Goal: Browse casually: Explore the website without a specific task or goal

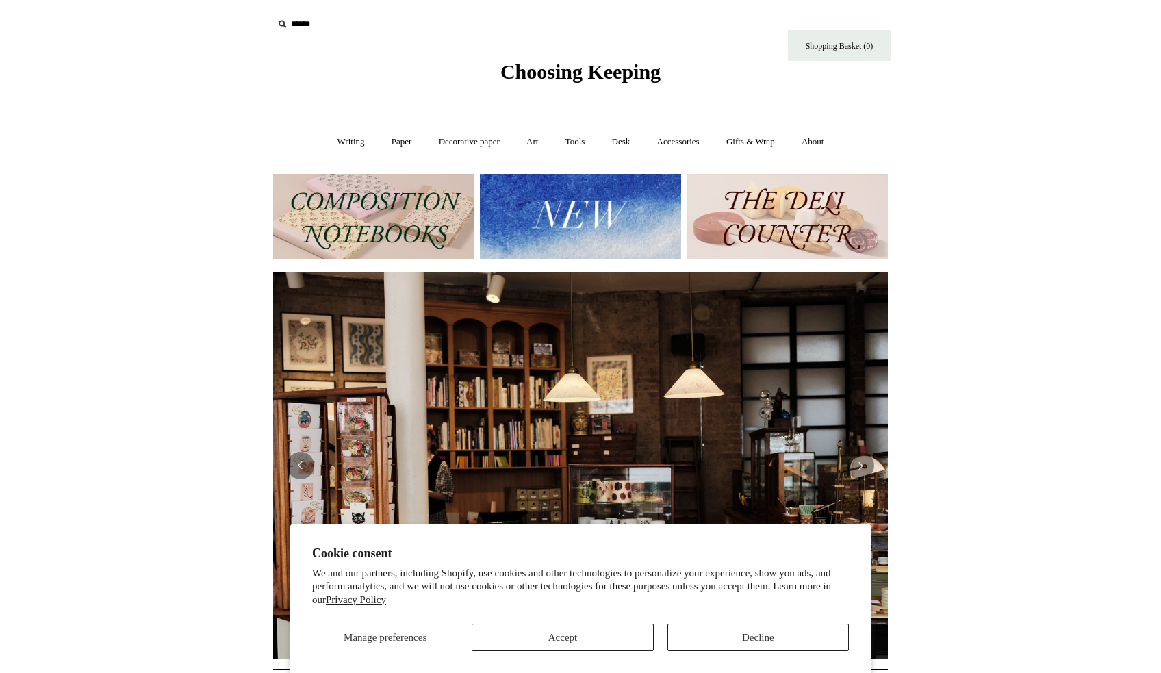
click at [724, 640] on button "Decline" at bounding box center [757, 637] width 181 height 27
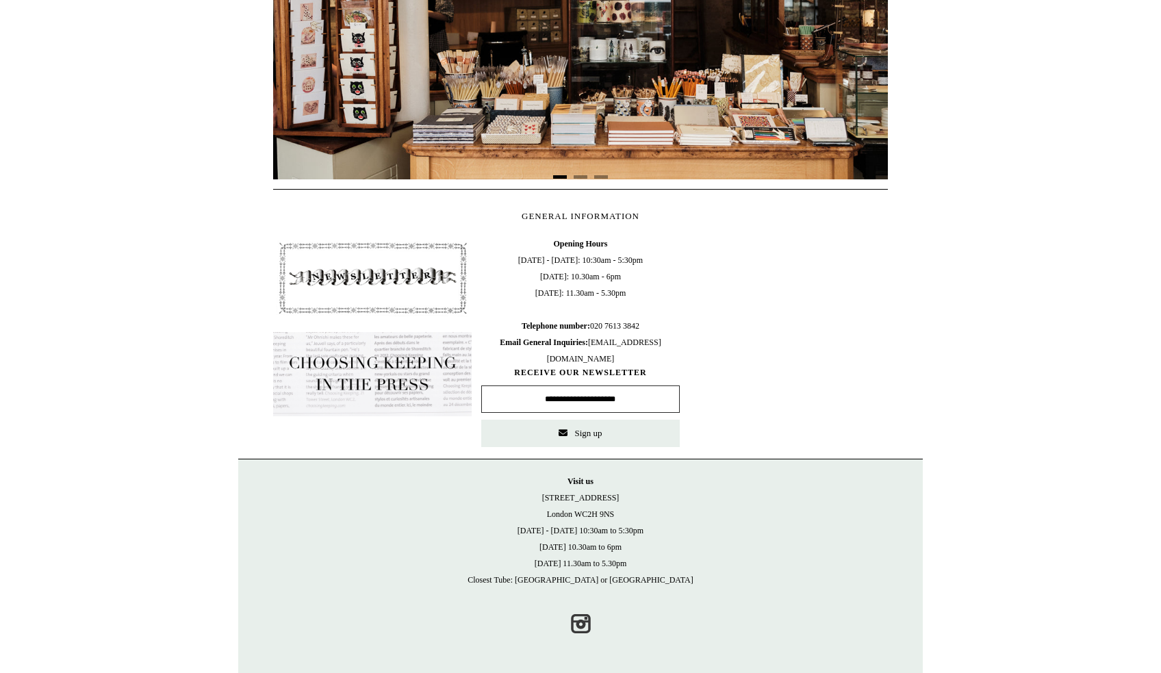
scroll to position [24, 0]
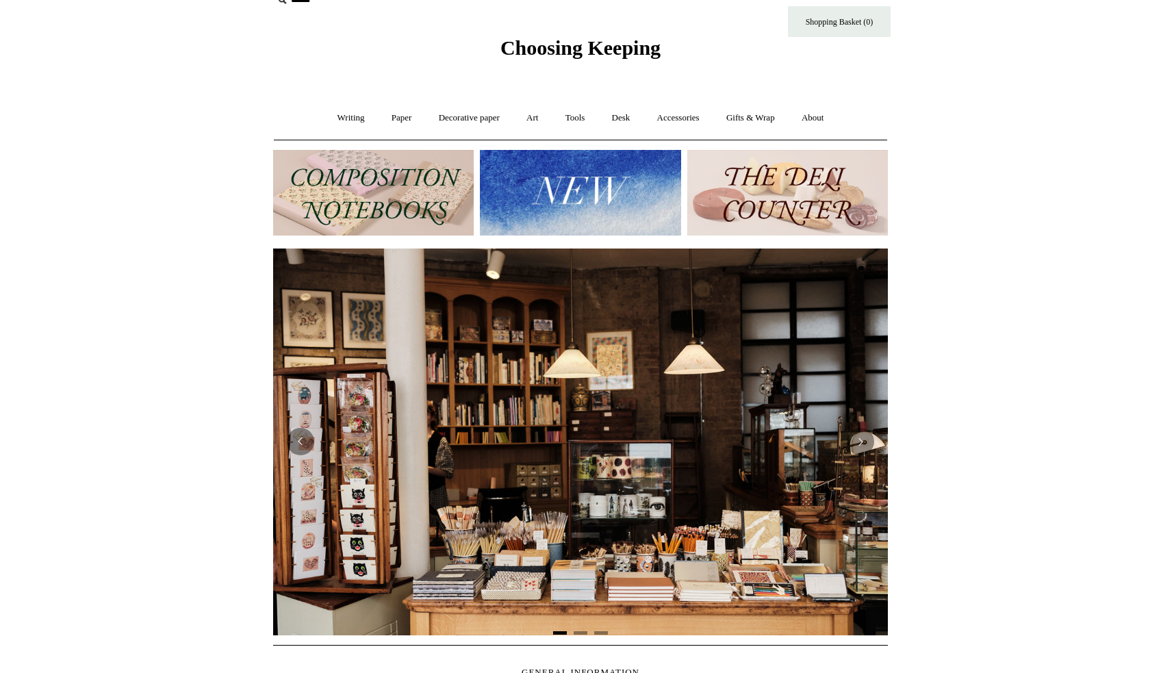
click at [394, 190] on img at bounding box center [373, 193] width 201 height 86
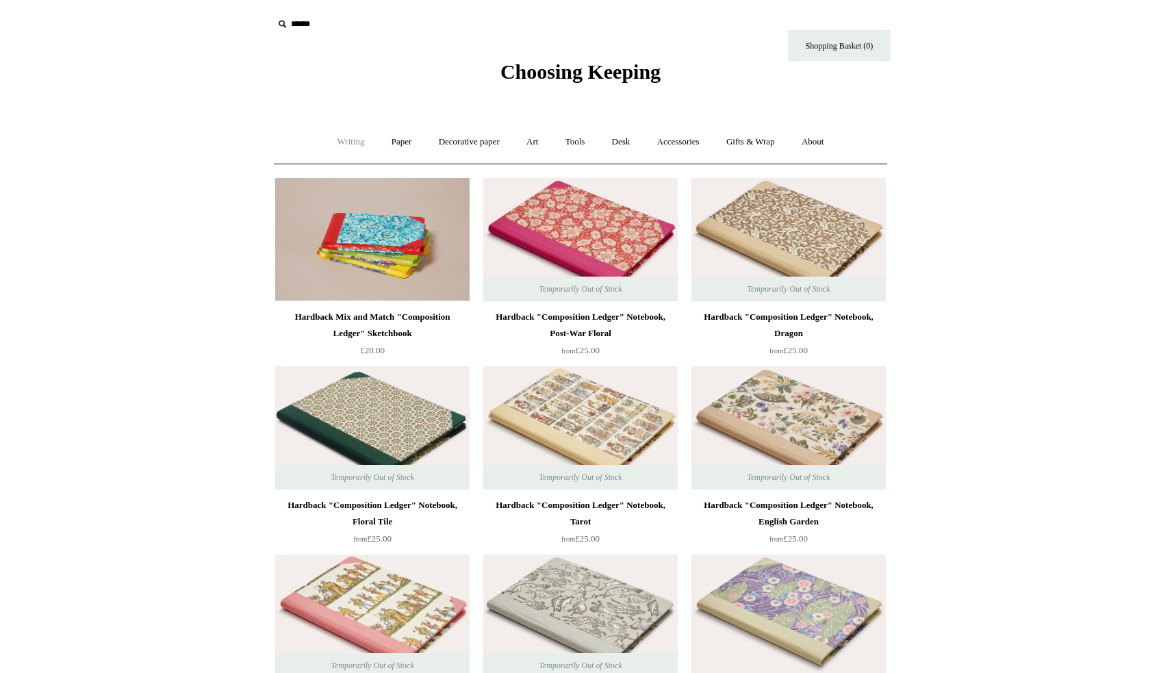
click at [346, 145] on link "Writing +" at bounding box center [351, 142] width 52 height 36
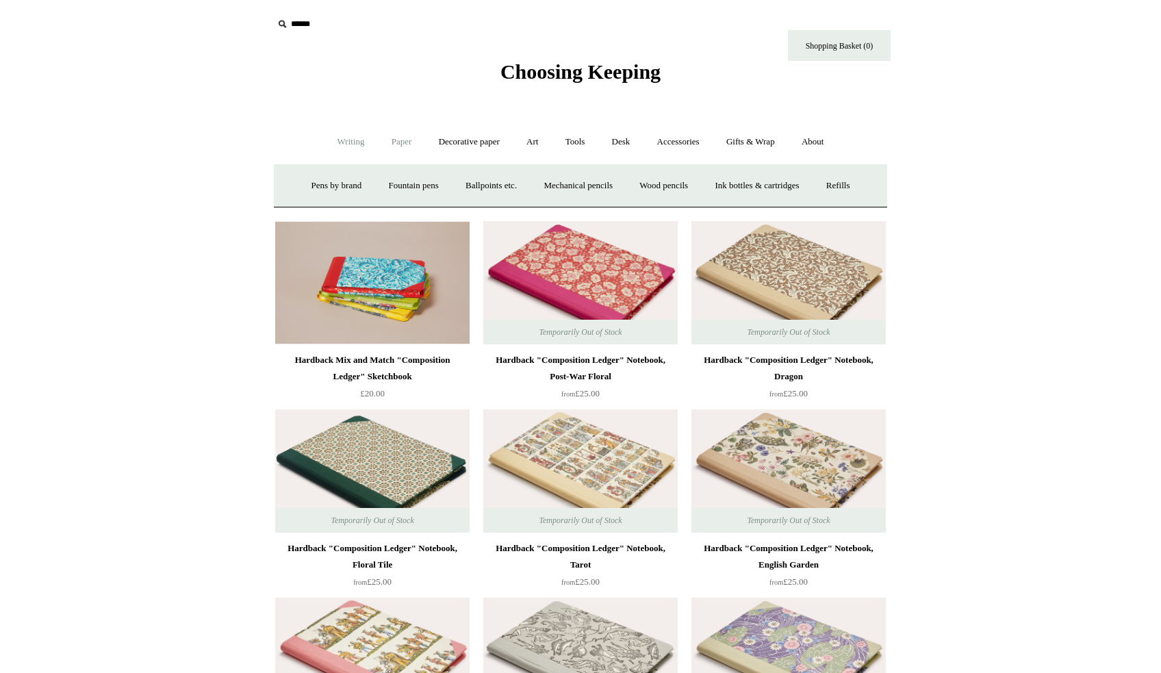
click at [399, 140] on link "Paper +" at bounding box center [401, 142] width 45 height 36
click at [387, 186] on link "Notebooks +" at bounding box center [388, 186] width 63 height 36
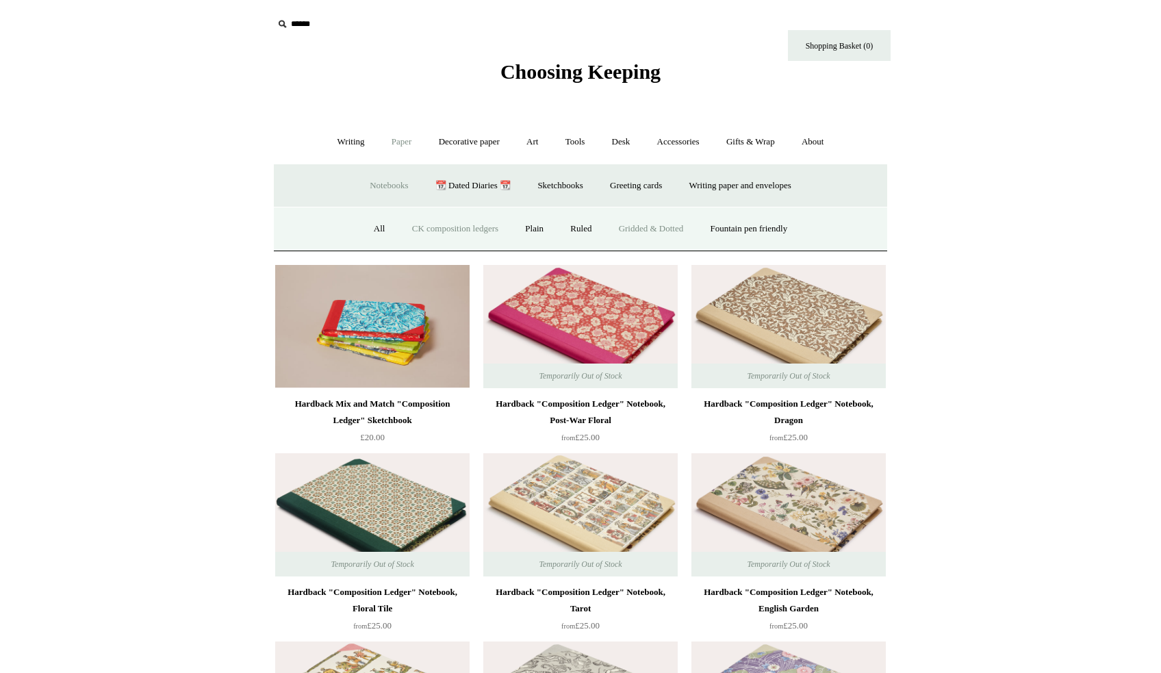
click at [641, 227] on link "Gridded & Dotted" at bounding box center [652, 229] width 90 height 36
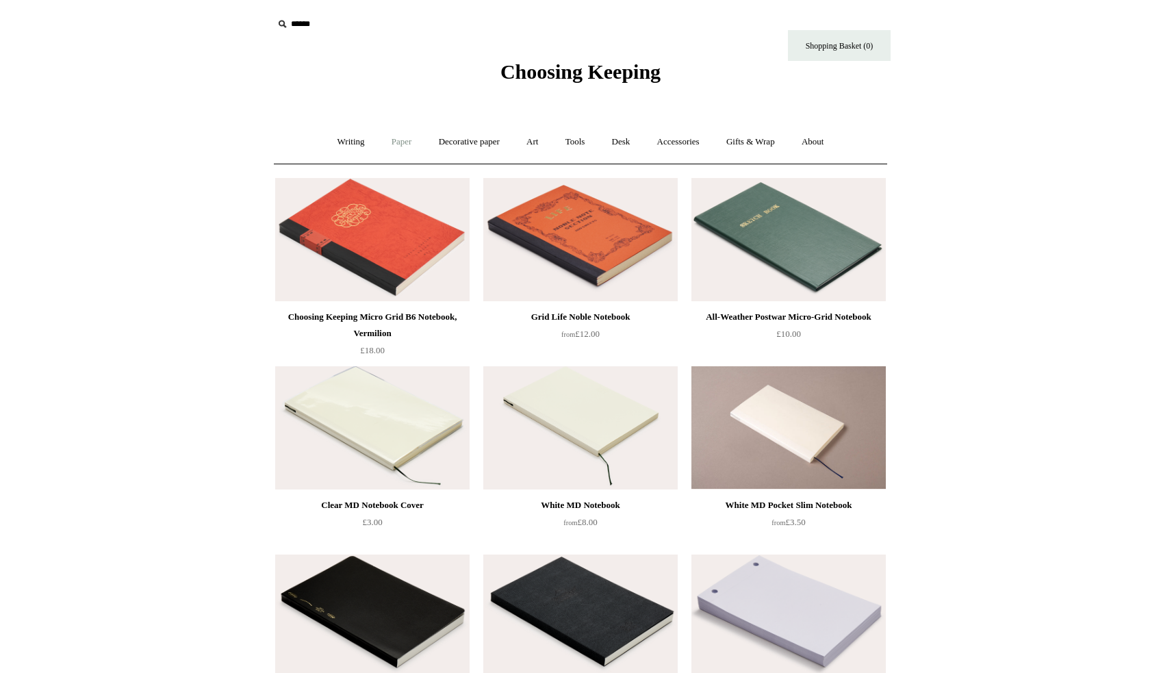
click at [398, 146] on link "Paper +" at bounding box center [401, 142] width 45 height 36
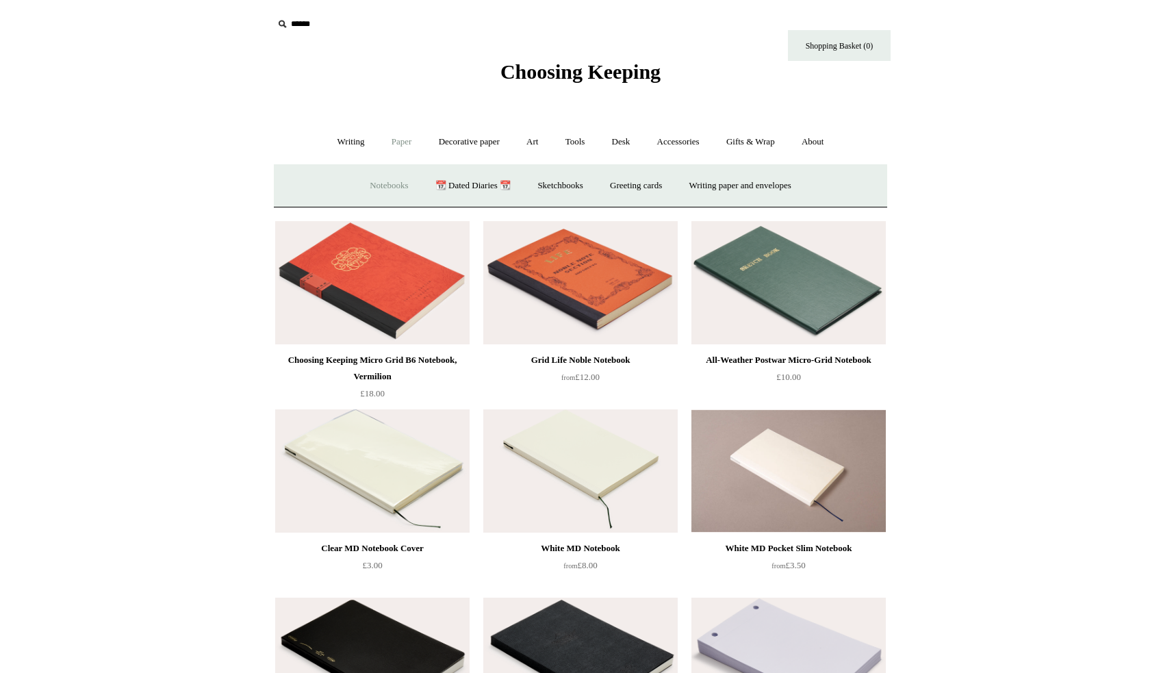
click at [379, 185] on link "Notebooks +" at bounding box center [388, 186] width 63 height 36
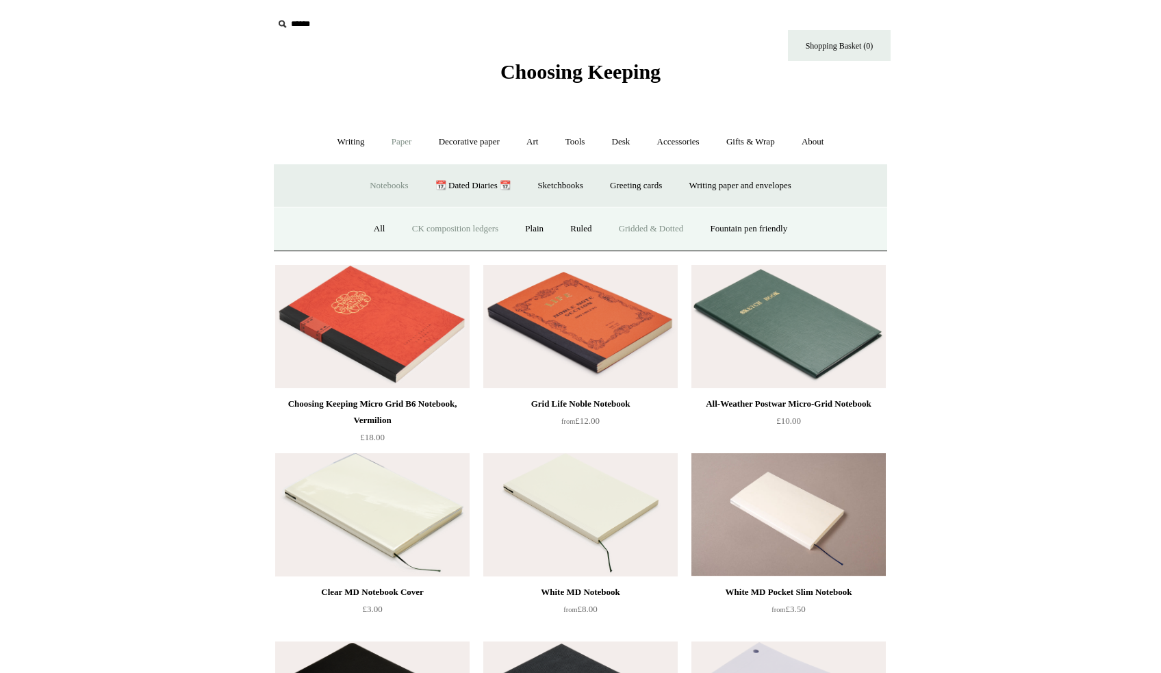
click at [446, 233] on link "CK composition ledgers" at bounding box center [455, 229] width 111 height 36
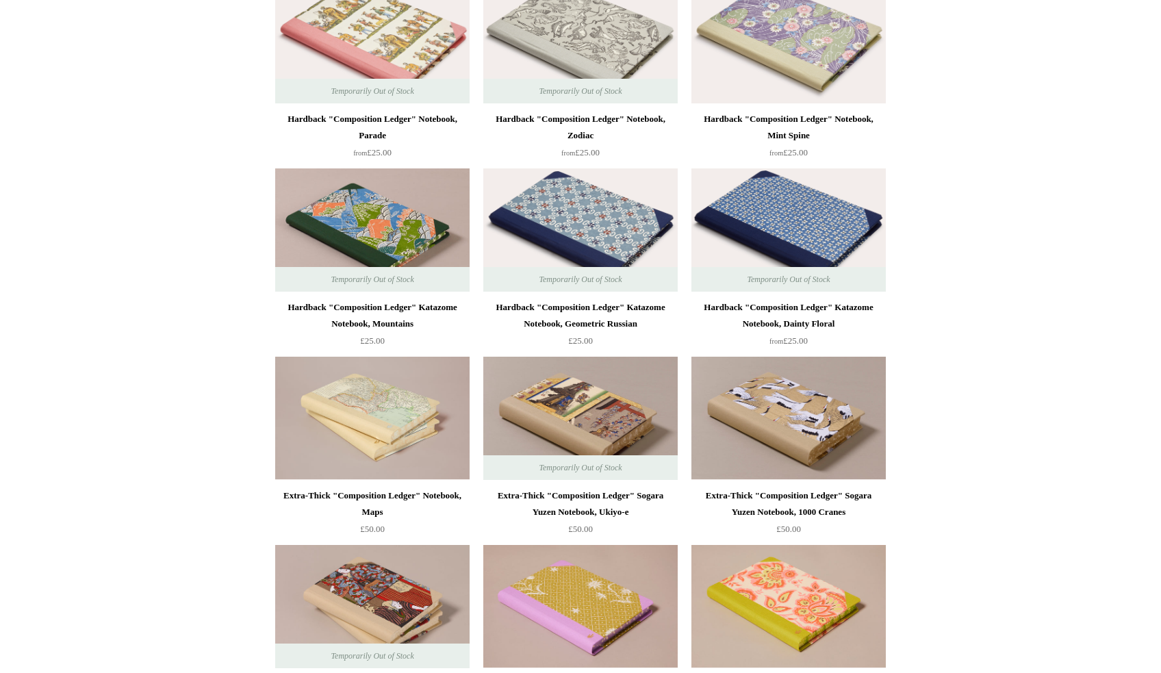
scroll to position [1053, 0]
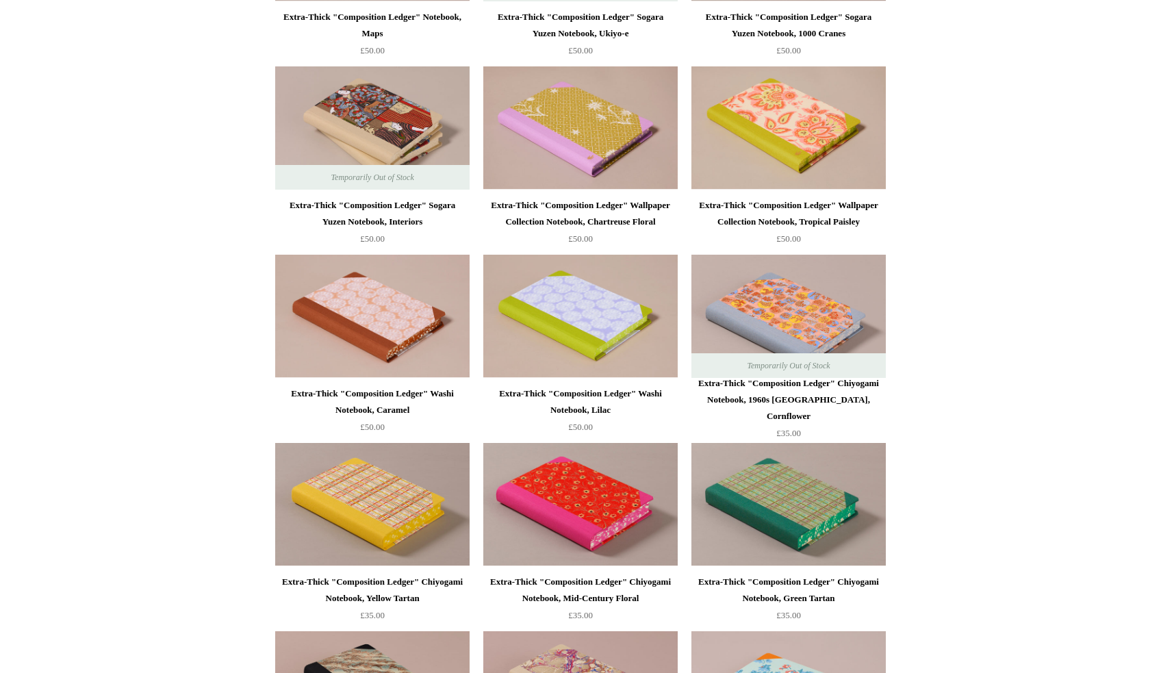
click at [565, 220] on div "Extra-Thick "Composition Ledger" Wallpaper Collection Notebook, Chartreuse Flor…" at bounding box center [581, 213] width 188 height 33
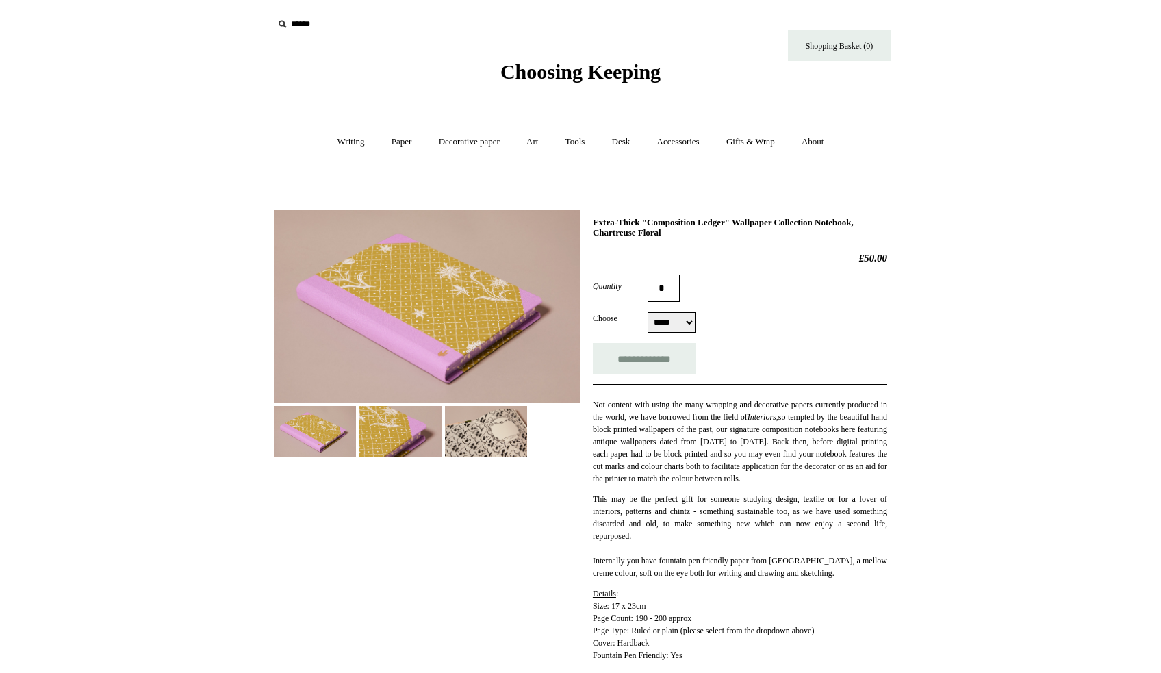
click at [392, 420] on img at bounding box center [400, 431] width 82 height 51
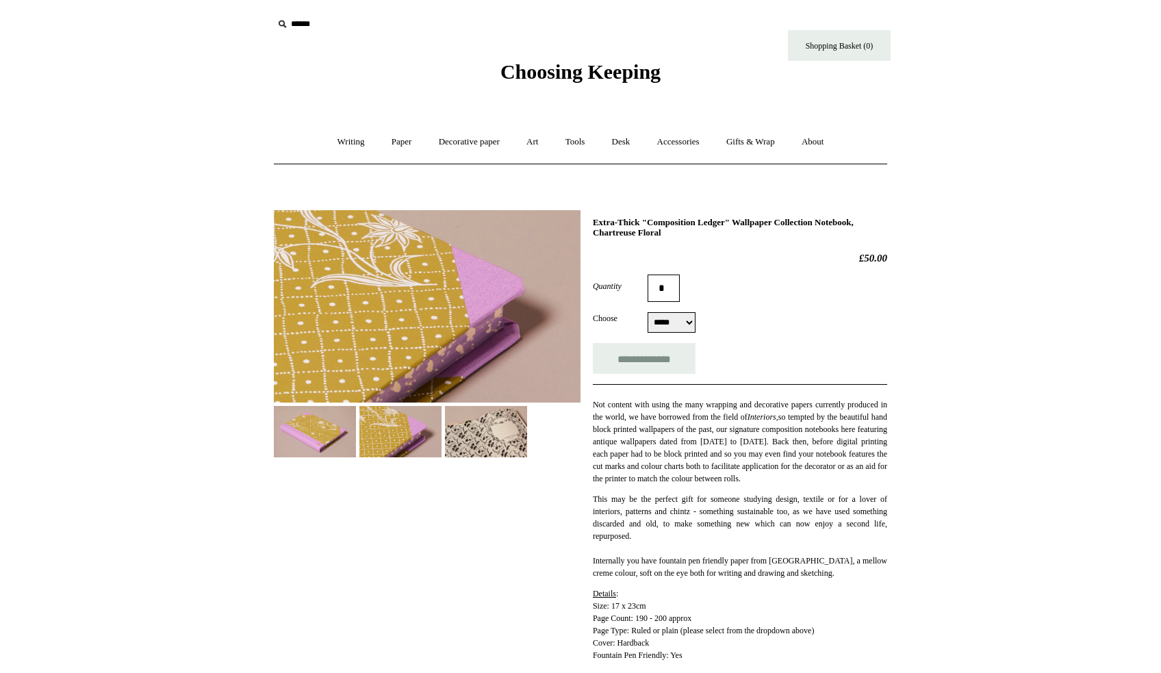
click at [479, 438] on img at bounding box center [486, 431] width 82 height 51
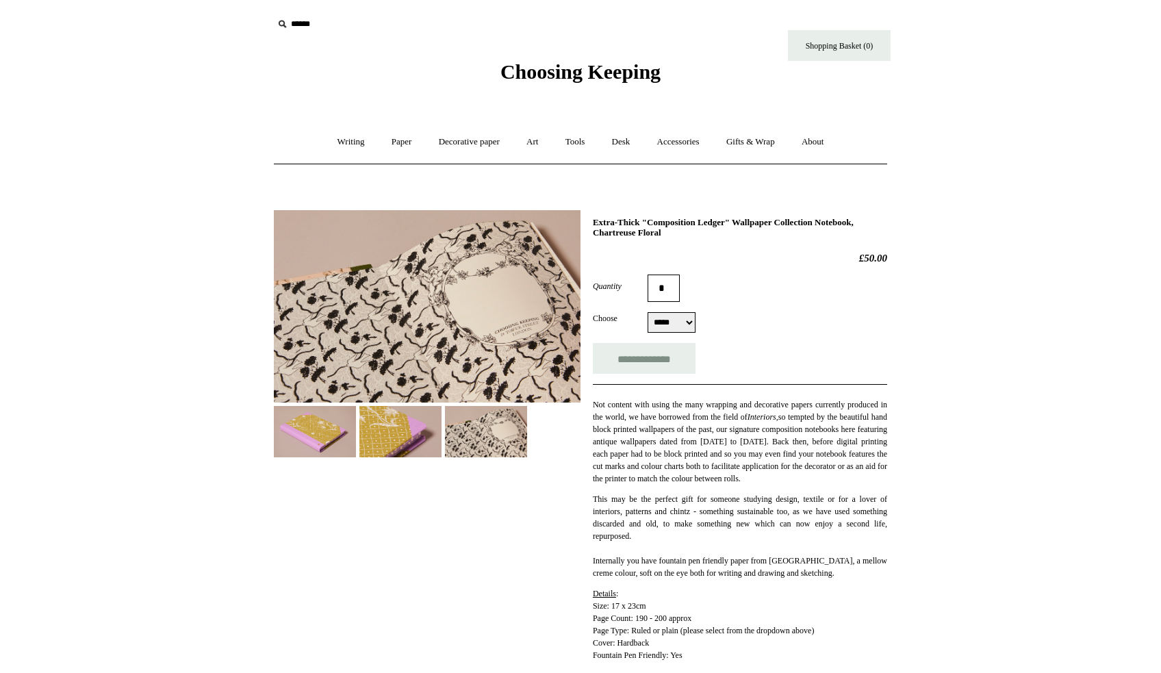
click at [315, 435] on img at bounding box center [315, 431] width 82 height 51
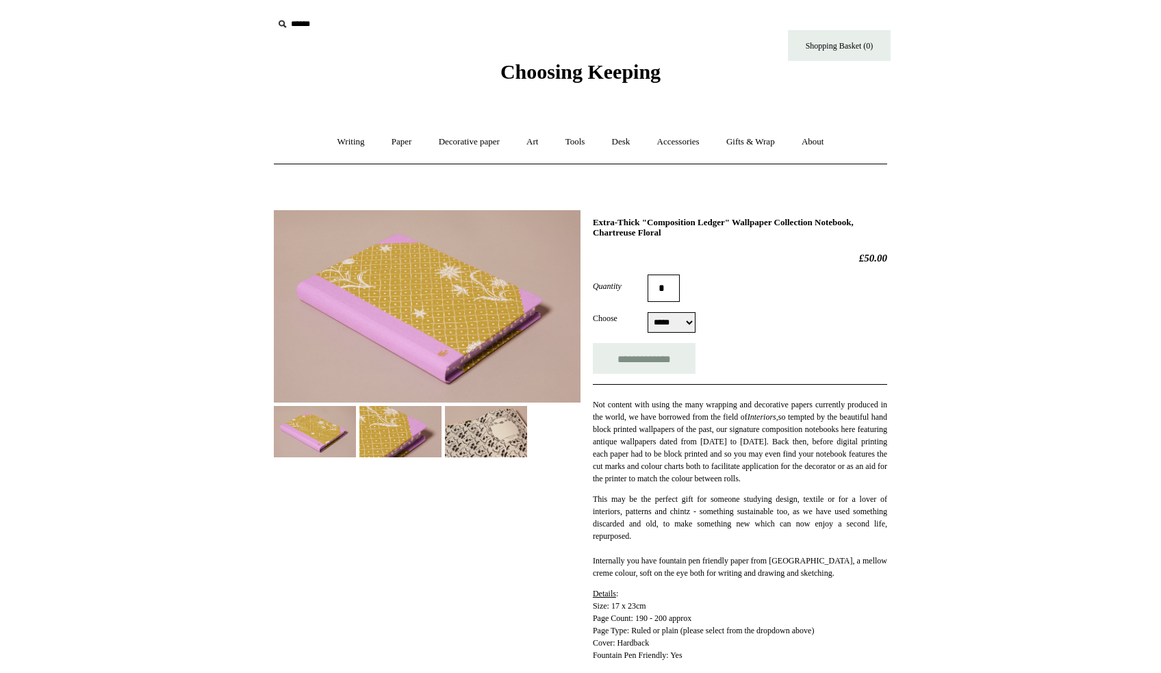
click at [359, 424] on img at bounding box center [400, 431] width 82 height 51
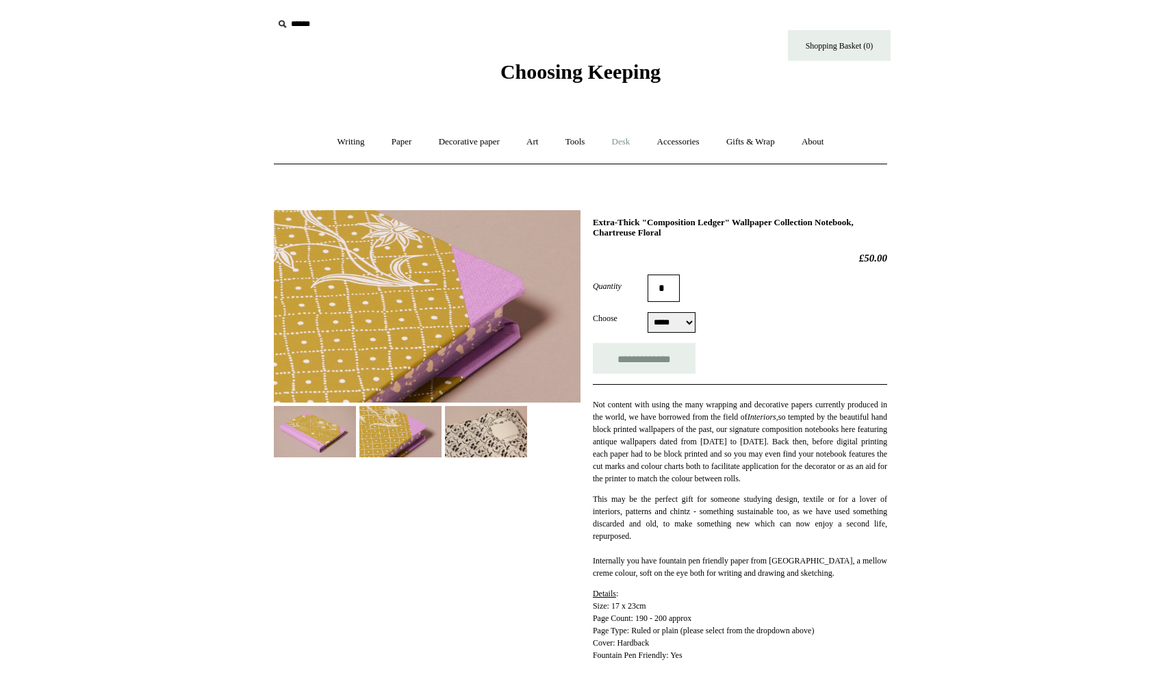
click at [640, 132] on link "Desk +" at bounding box center [621, 142] width 43 height 36
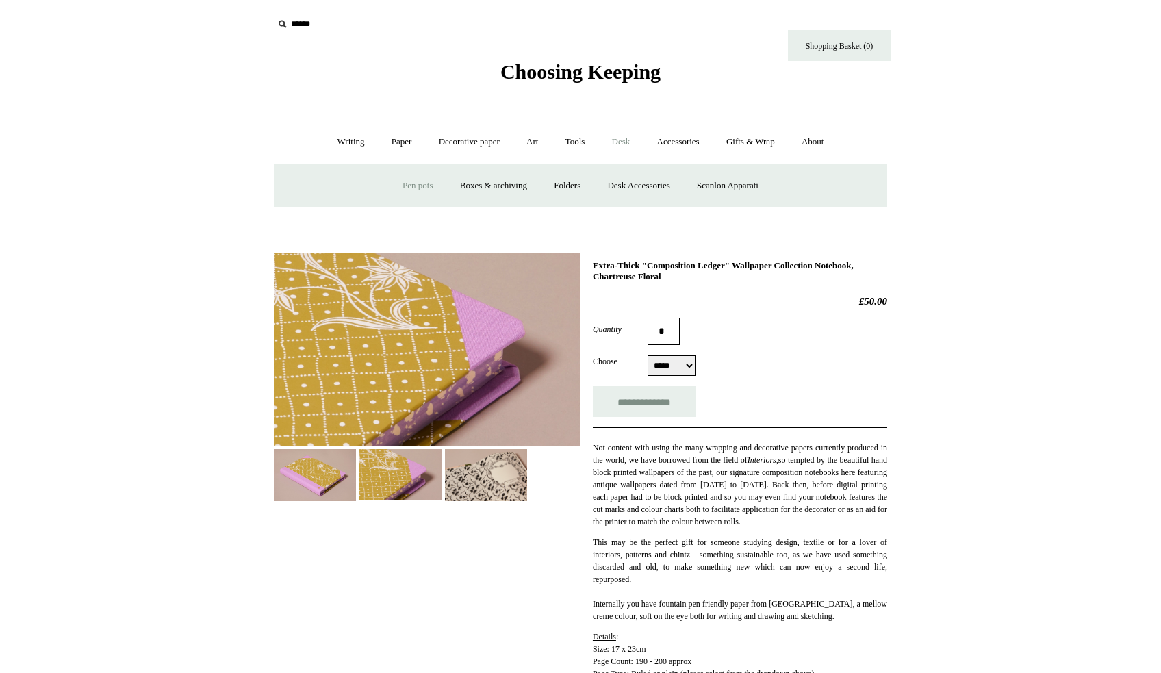
click at [421, 189] on link "Pen pots" at bounding box center [417, 186] width 55 height 36
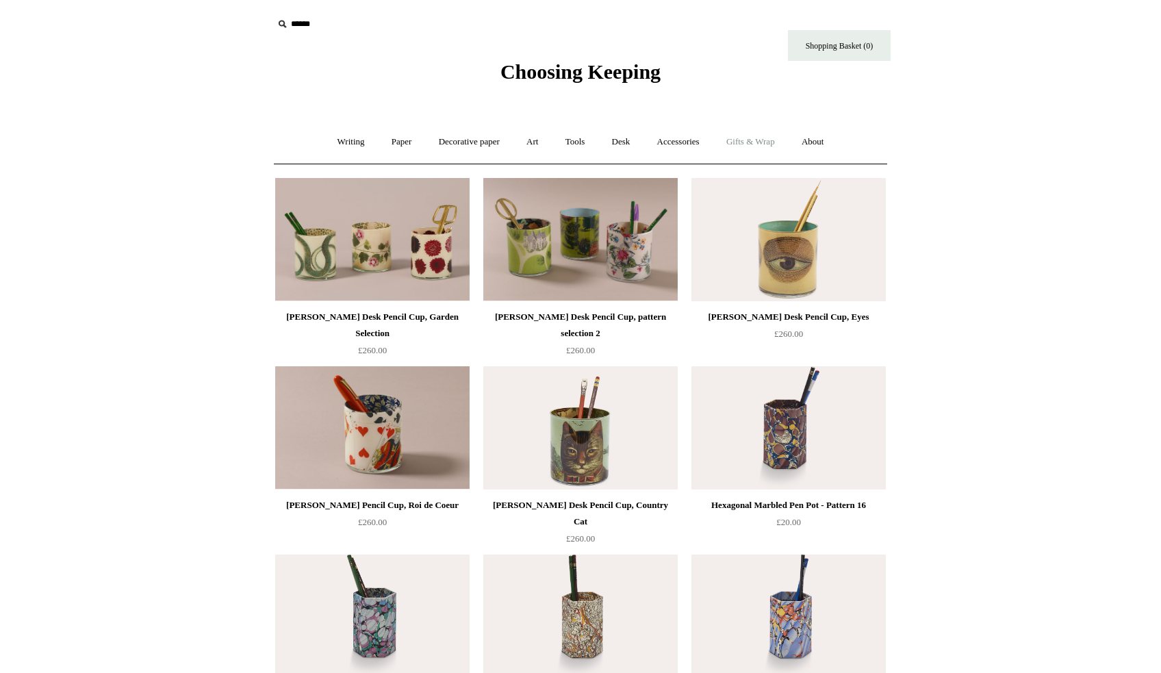
click at [742, 144] on link "Gifts & Wrap +" at bounding box center [750, 142] width 73 height 36
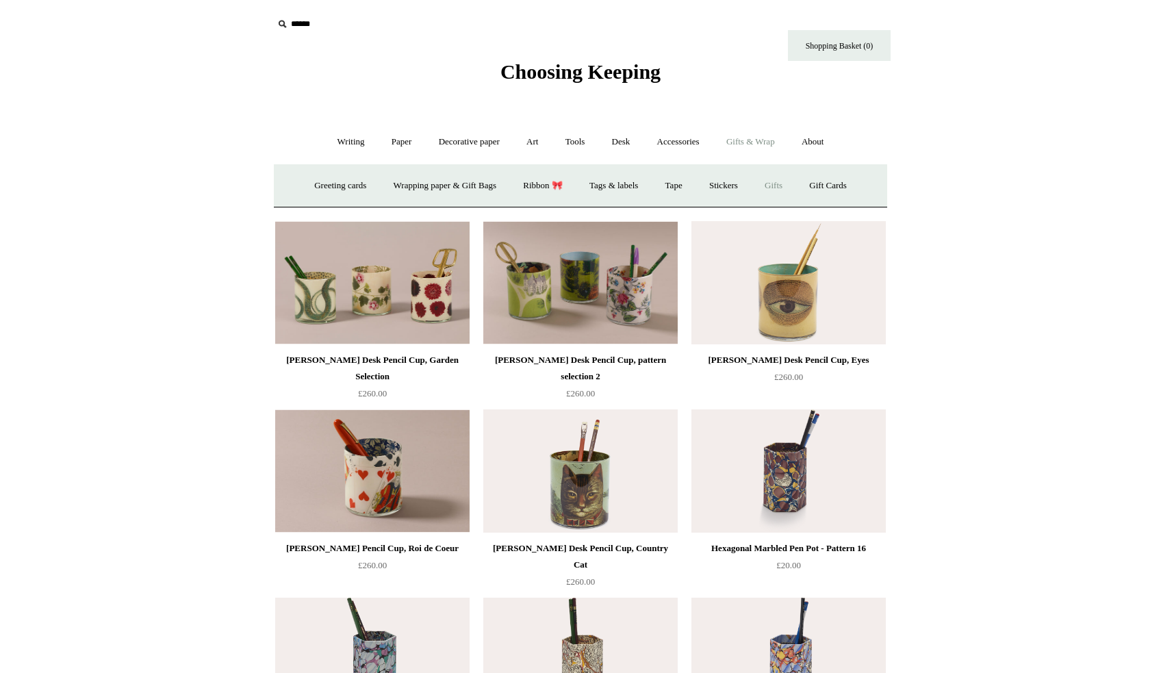
click at [795, 185] on link "Gifts +" at bounding box center [773, 186] width 42 height 36
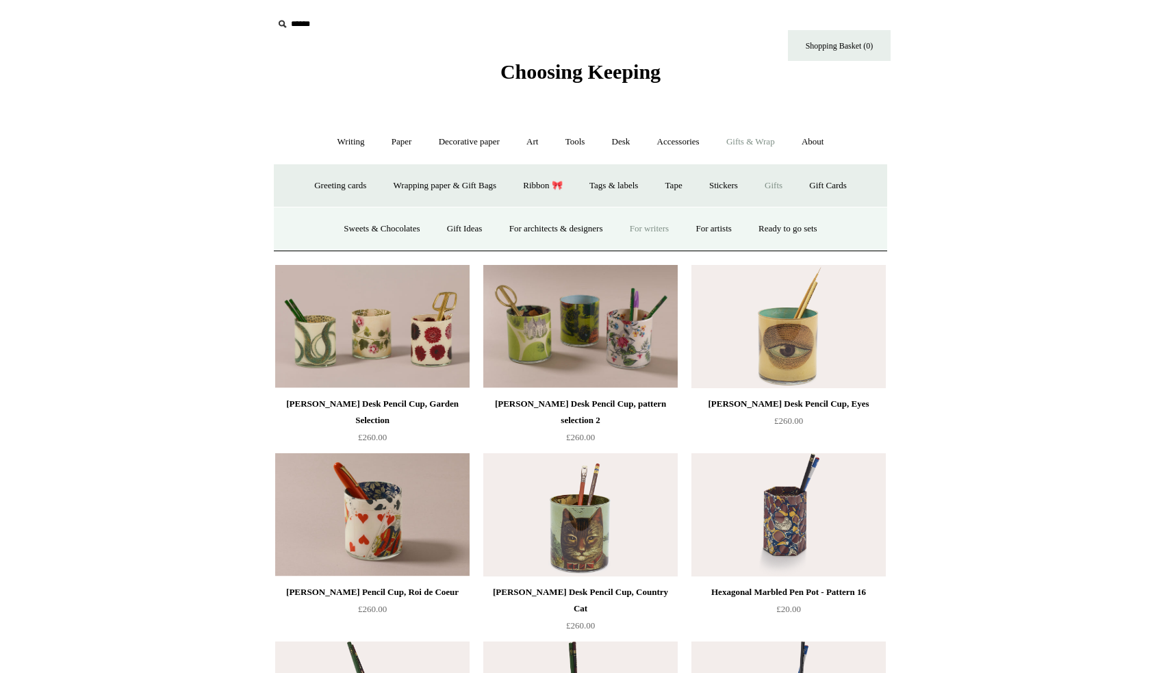
click at [654, 227] on link "For writers" at bounding box center [649, 229] width 64 height 36
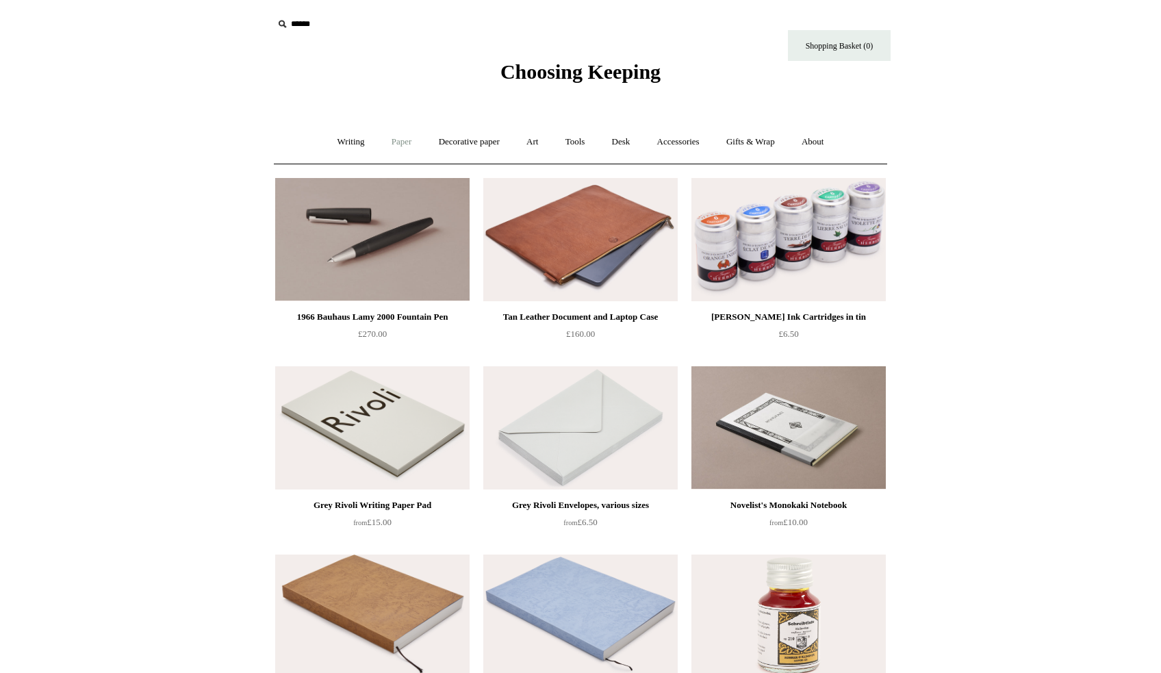
click at [392, 138] on link "Paper +" at bounding box center [401, 142] width 45 height 36
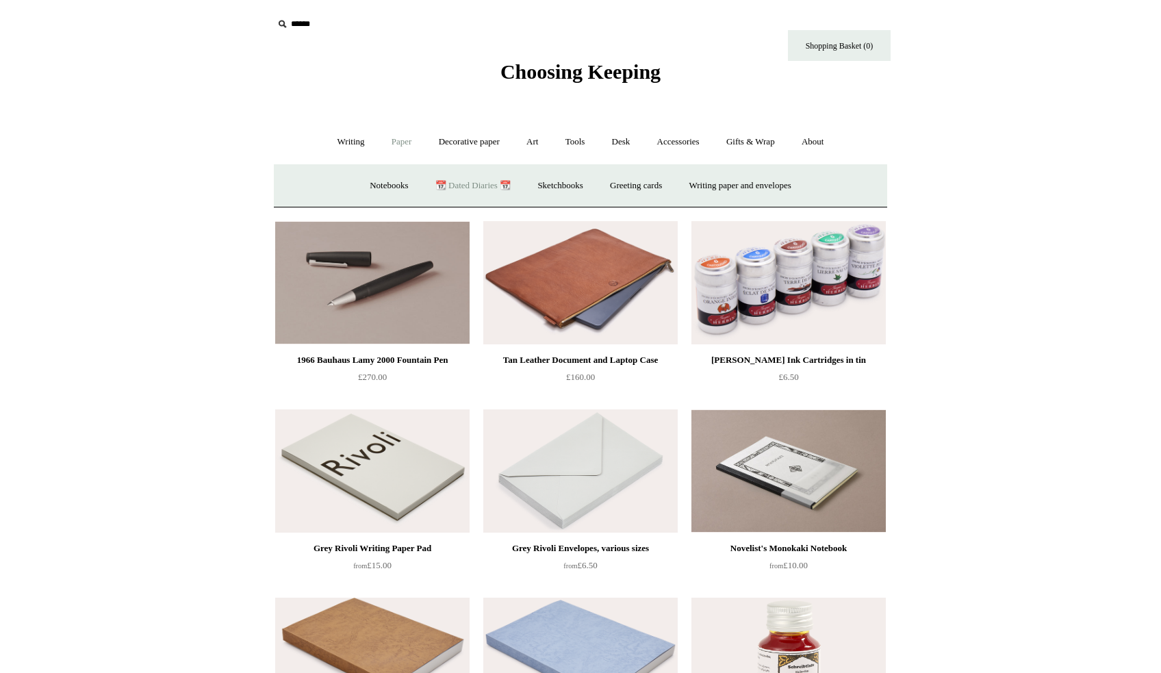
click at [474, 179] on link "📆 Dated Diaries 📆" at bounding box center [473, 186] width 100 height 36
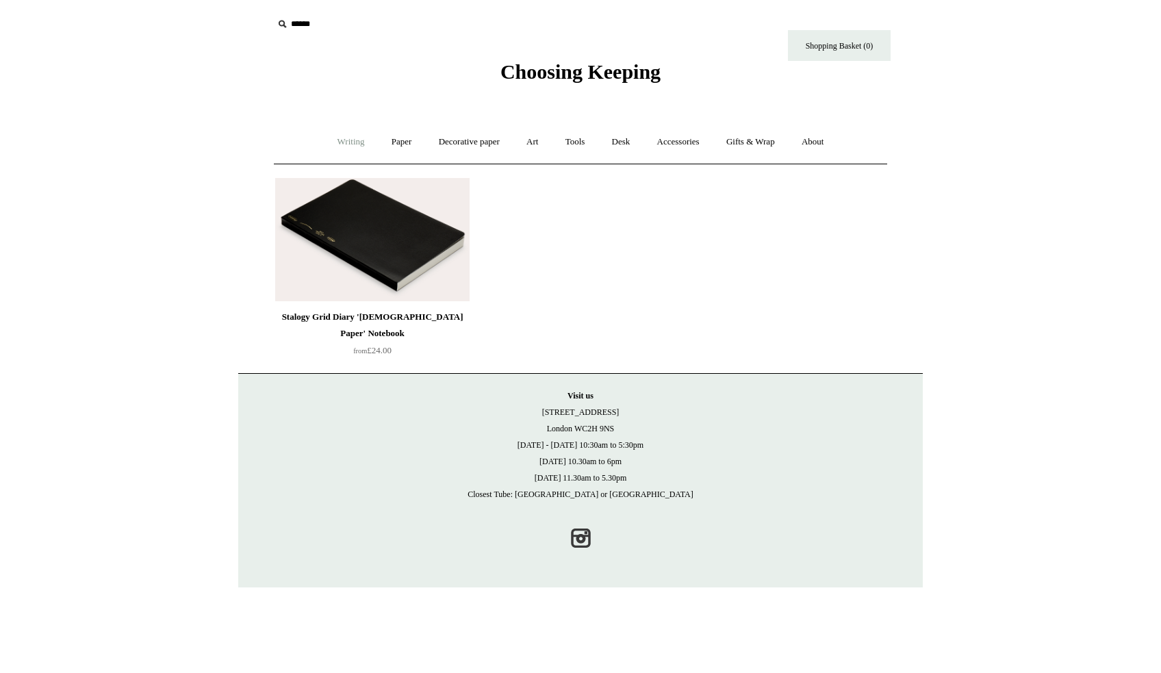
click at [350, 140] on link "Writing +" at bounding box center [351, 142] width 52 height 36
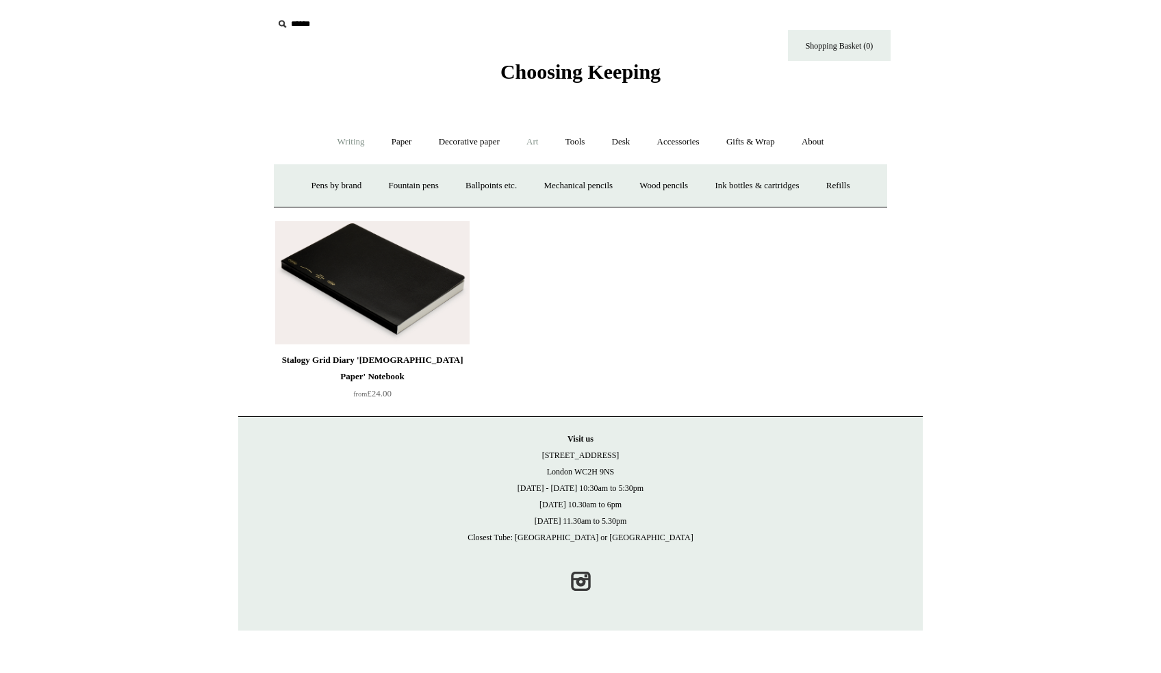
drag, startPoint x: 523, startPoint y: 131, endPoint x: 536, endPoint y: 137, distance: 14.4
click at [523, 131] on link "Art +" at bounding box center [532, 142] width 36 height 36
click at [576, 60] on span "Choosing Keeping" at bounding box center [580, 71] width 160 height 23
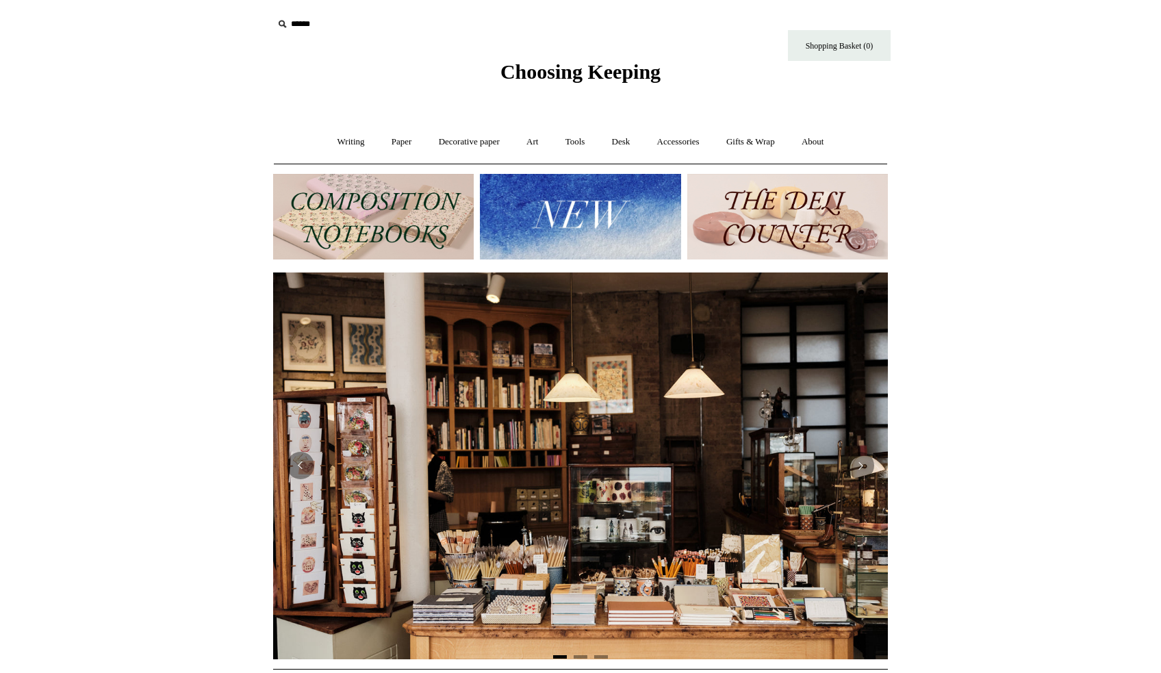
click at [587, 203] on img at bounding box center [580, 217] width 201 height 86
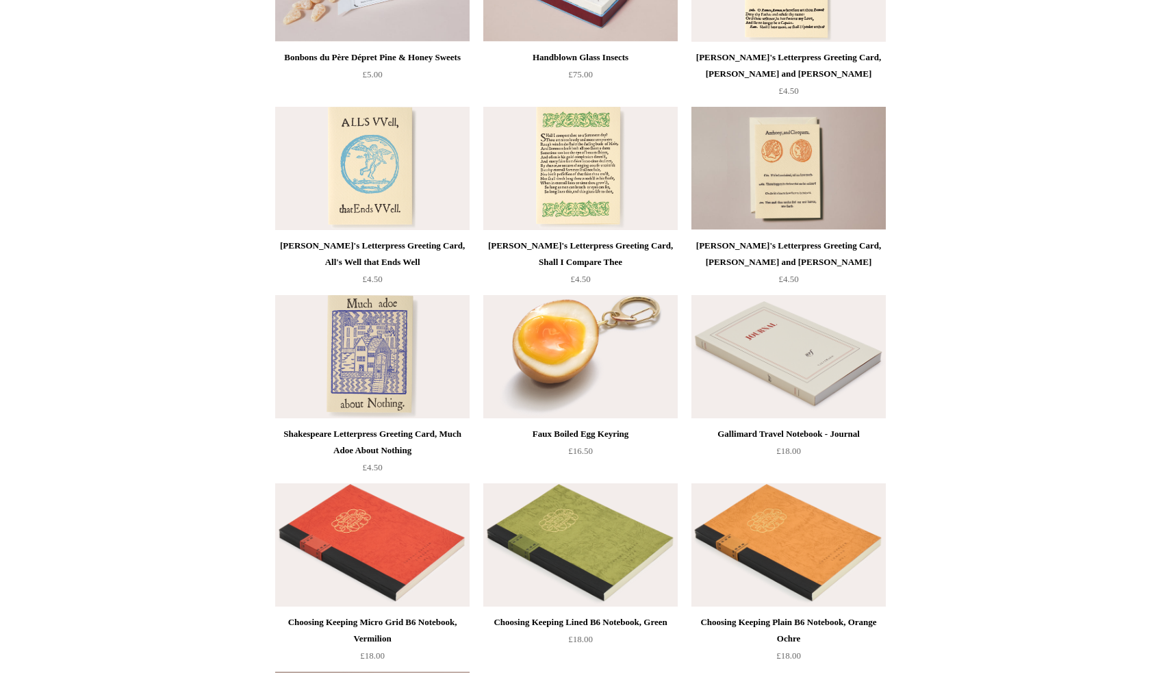
scroll to position [3114, 0]
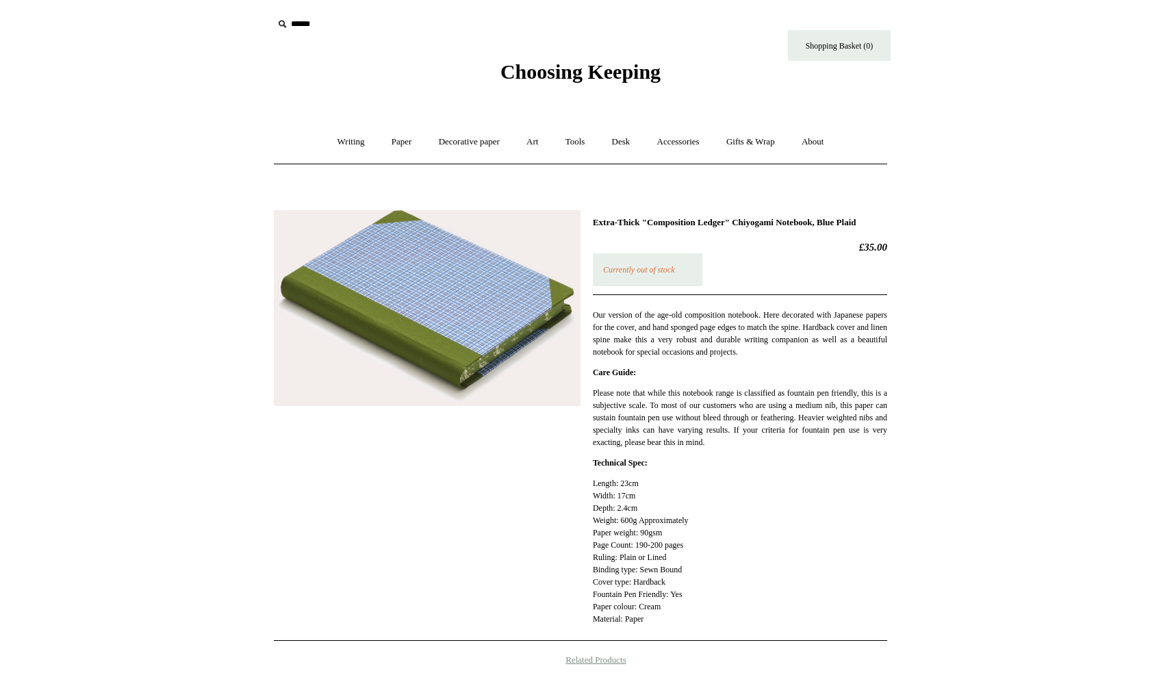
scroll to position [100, 0]
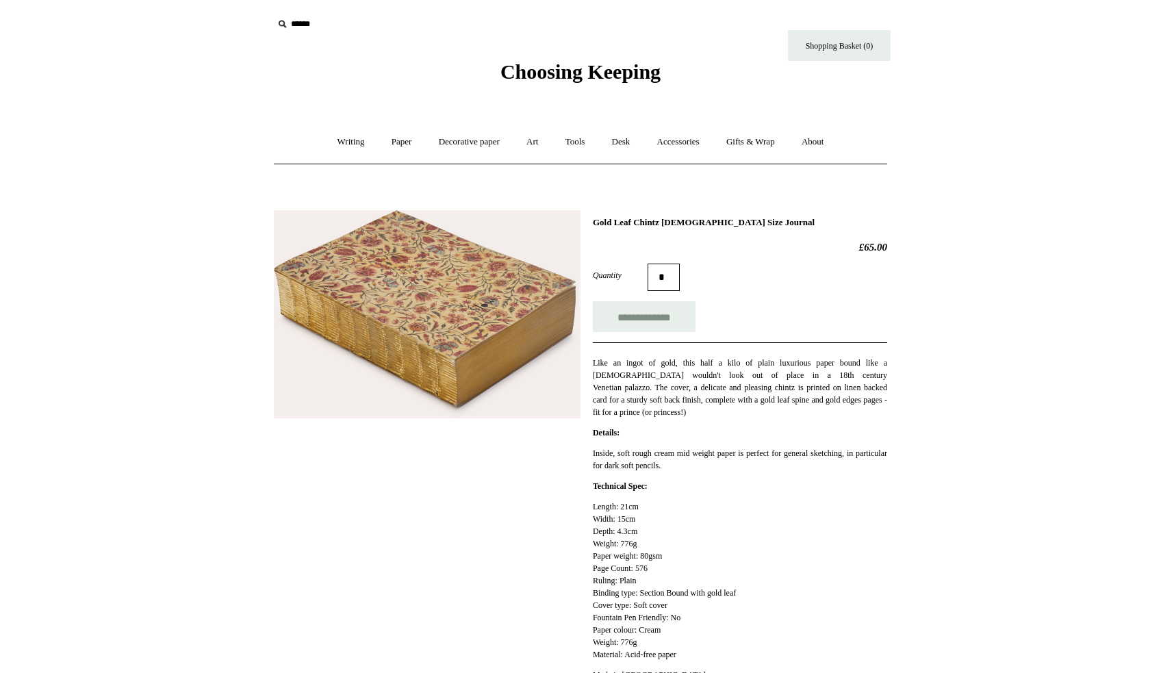
click at [586, 470] on div "**********" at bounding box center [580, 449] width 613 height 498
click at [677, 146] on link "Accessories +" at bounding box center [678, 142] width 67 height 36
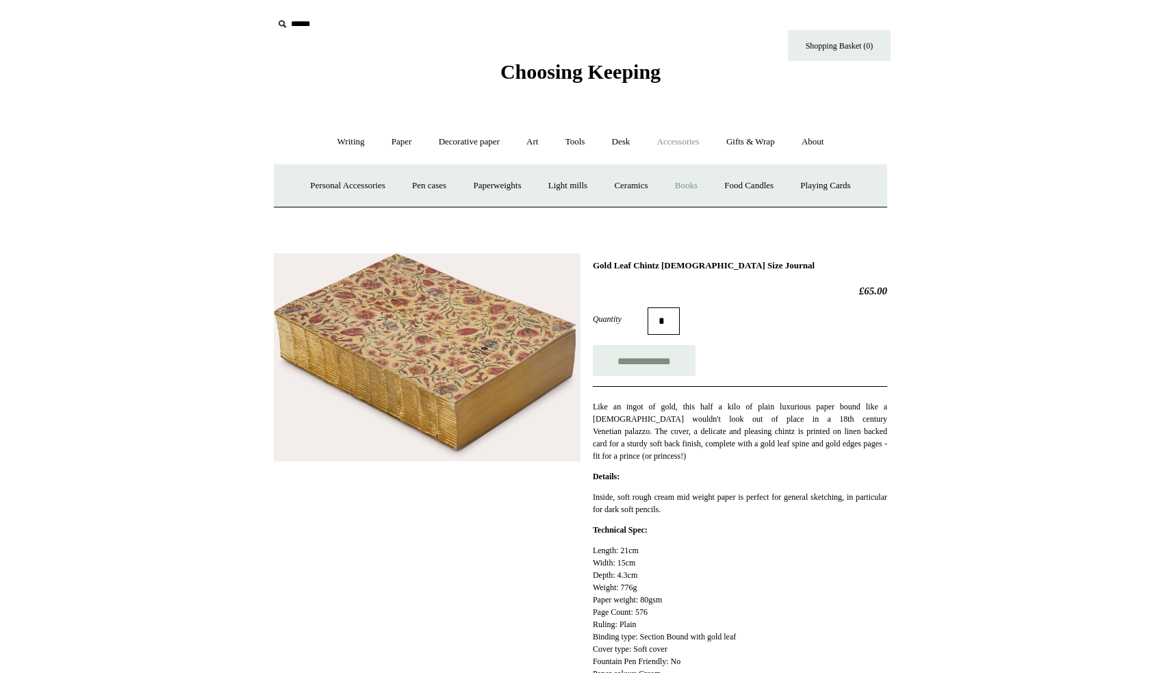
click at [701, 190] on link "Books" at bounding box center [686, 186] width 47 height 36
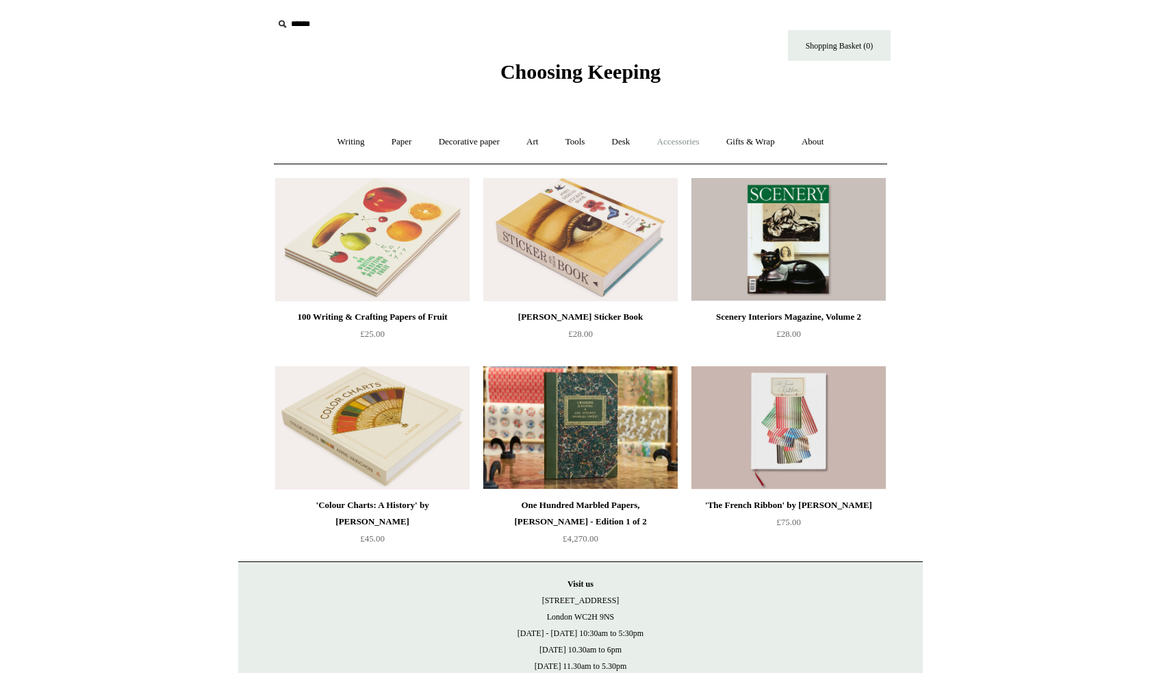
click at [687, 144] on link "Accessories +" at bounding box center [678, 142] width 67 height 36
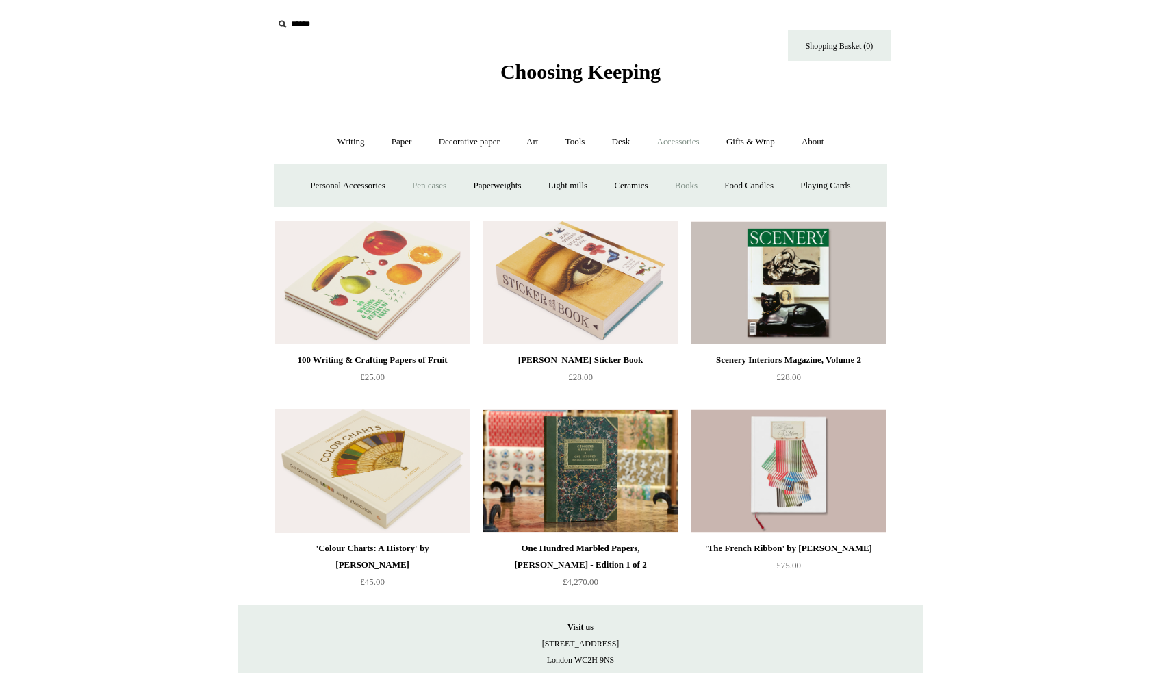
click at [407, 183] on link "Pen cases" at bounding box center [429, 186] width 59 height 36
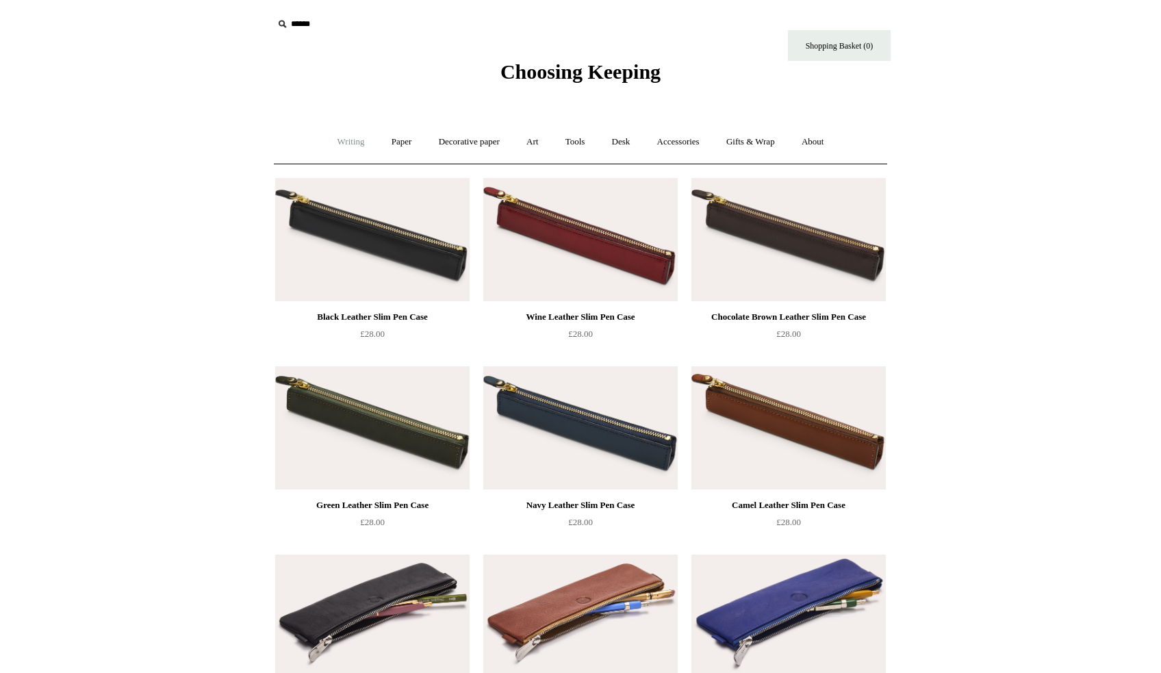
click at [325, 136] on link "Writing +" at bounding box center [351, 142] width 52 height 36
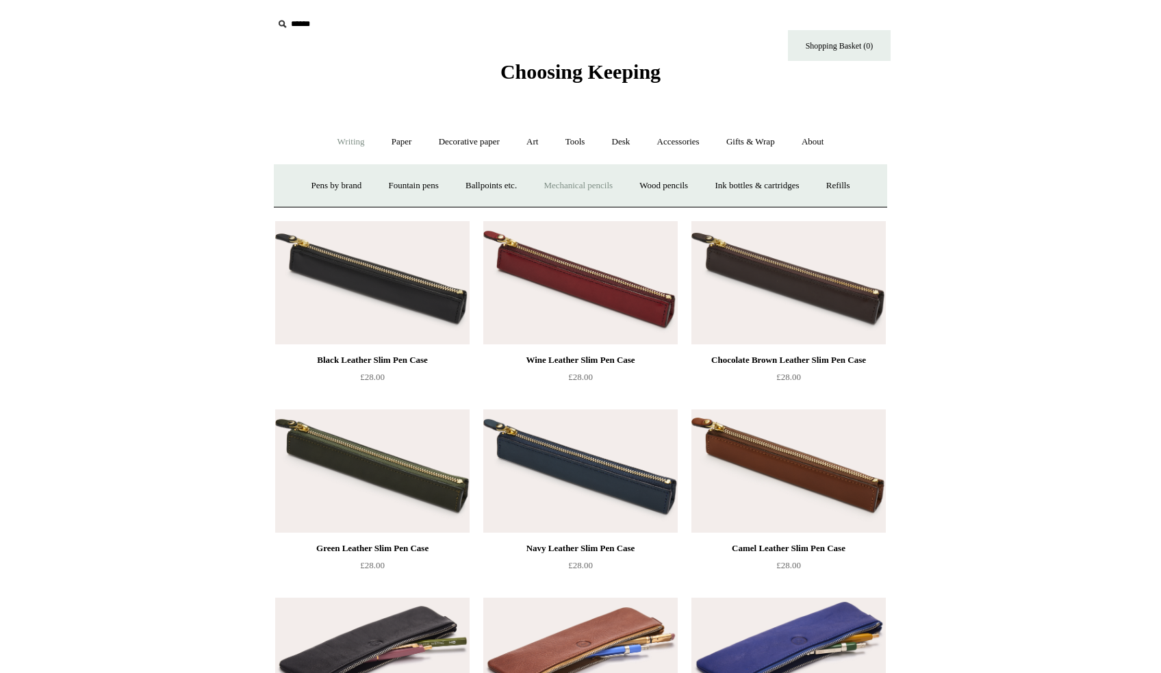
click at [612, 183] on link "Mechanical pencils +" at bounding box center [578, 186] width 94 height 36
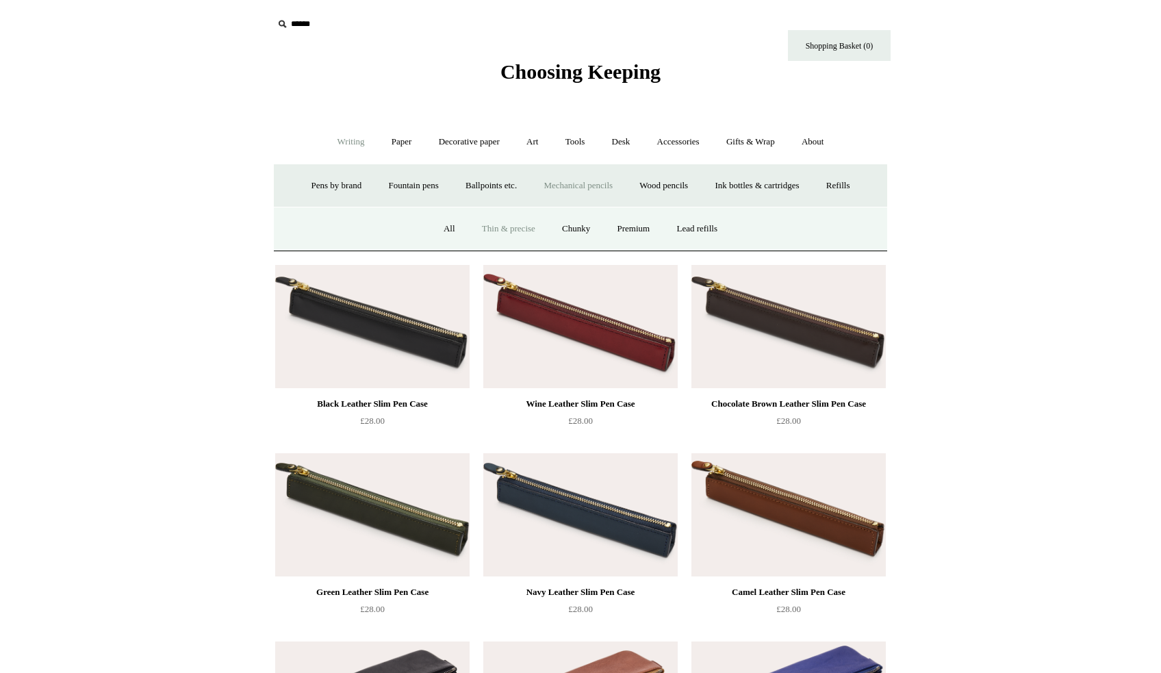
click at [484, 231] on link "Thin & precise" at bounding box center [509, 229] width 78 height 36
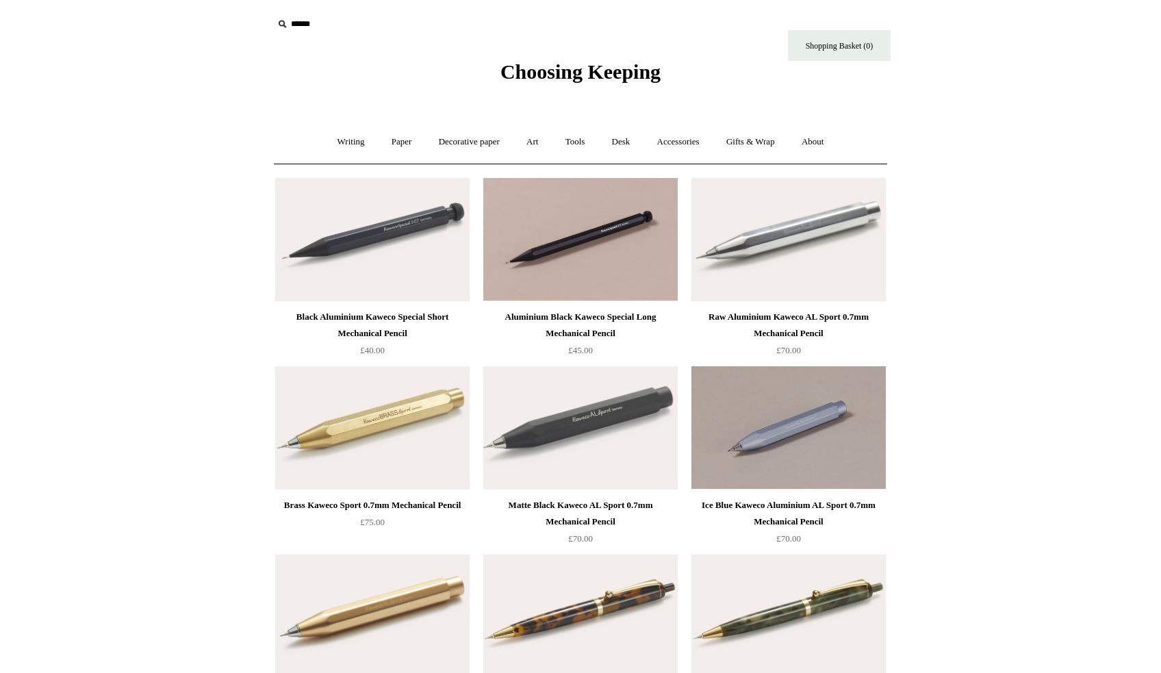
click at [520, 77] on span "Choosing Keeping" at bounding box center [580, 71] width 160 height 23
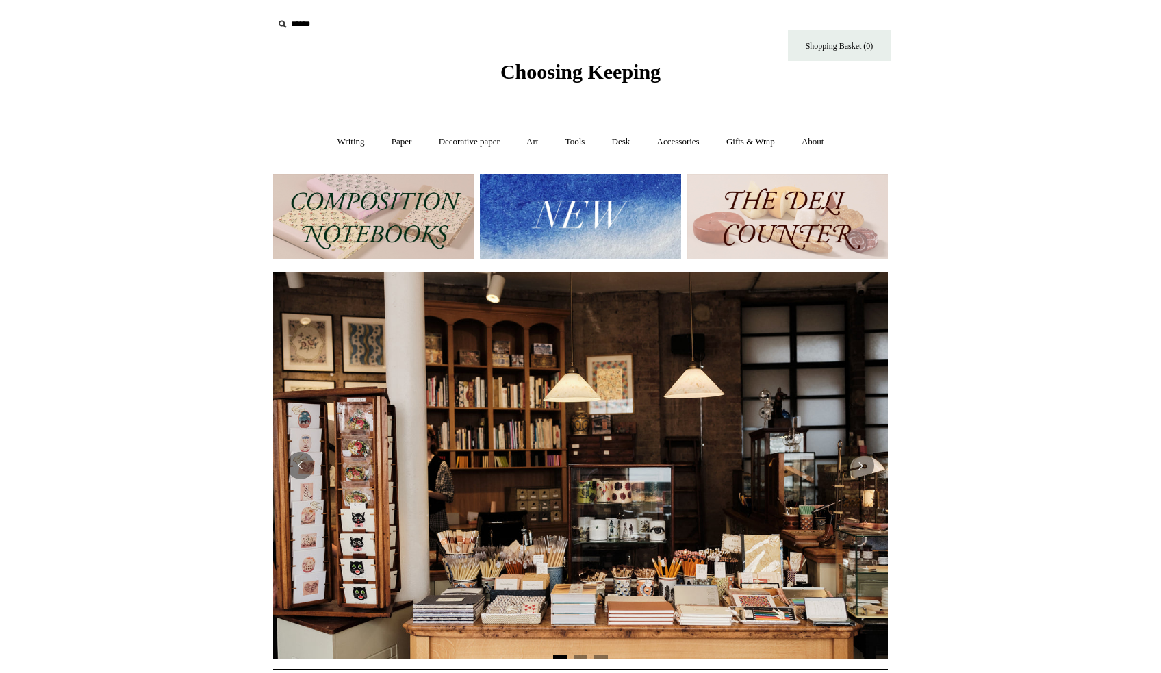
click at [763, 202] on img at bounding box center [787, 217] width 201 height 86
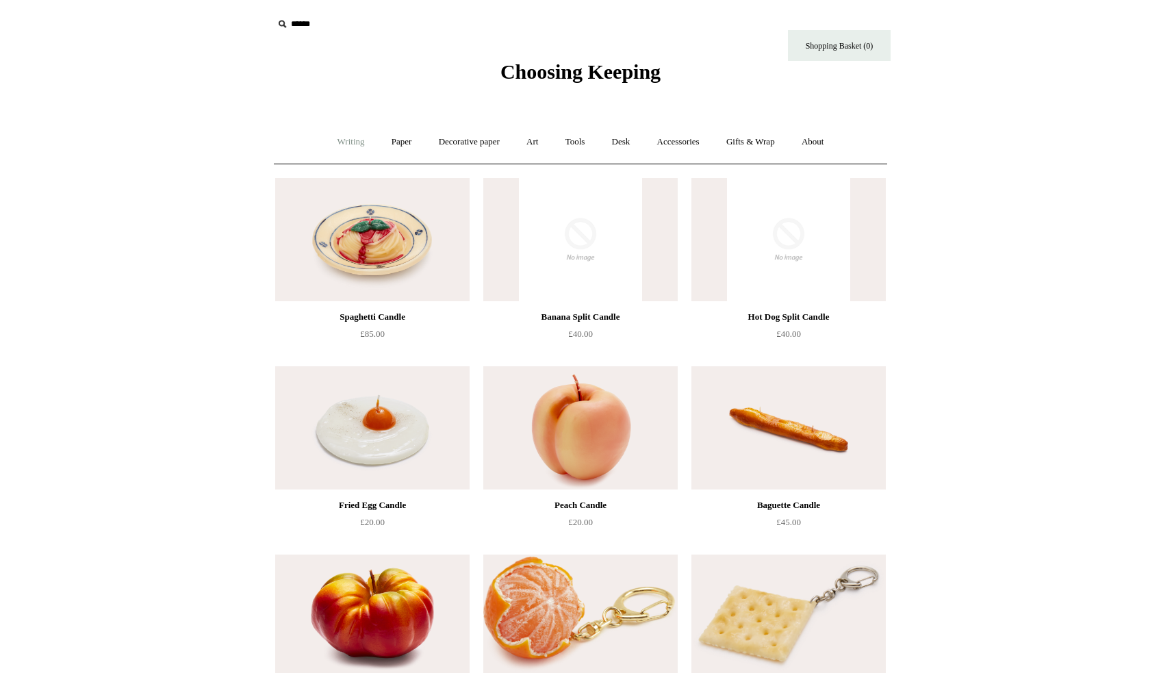
click at [332, 143] on link "Writing +" at bounding box center [351, 142] width 52 height 36
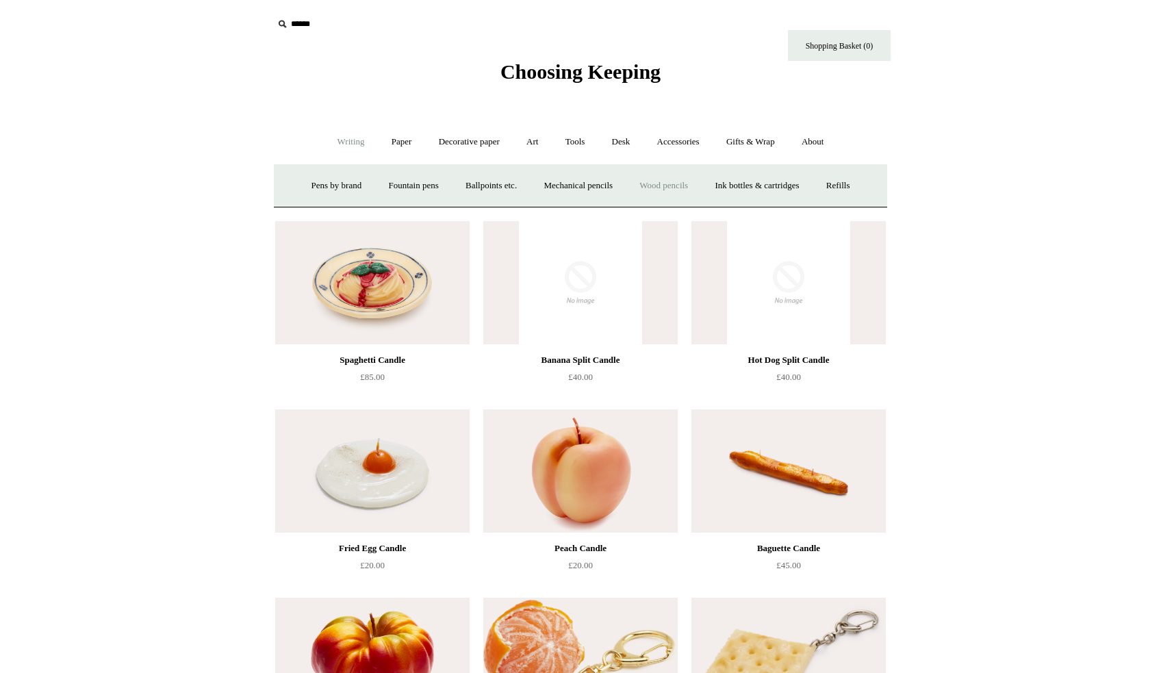
click at [650, 183] on link "Wood pencils +" at bounding box center [663, 186] width 73 height 36
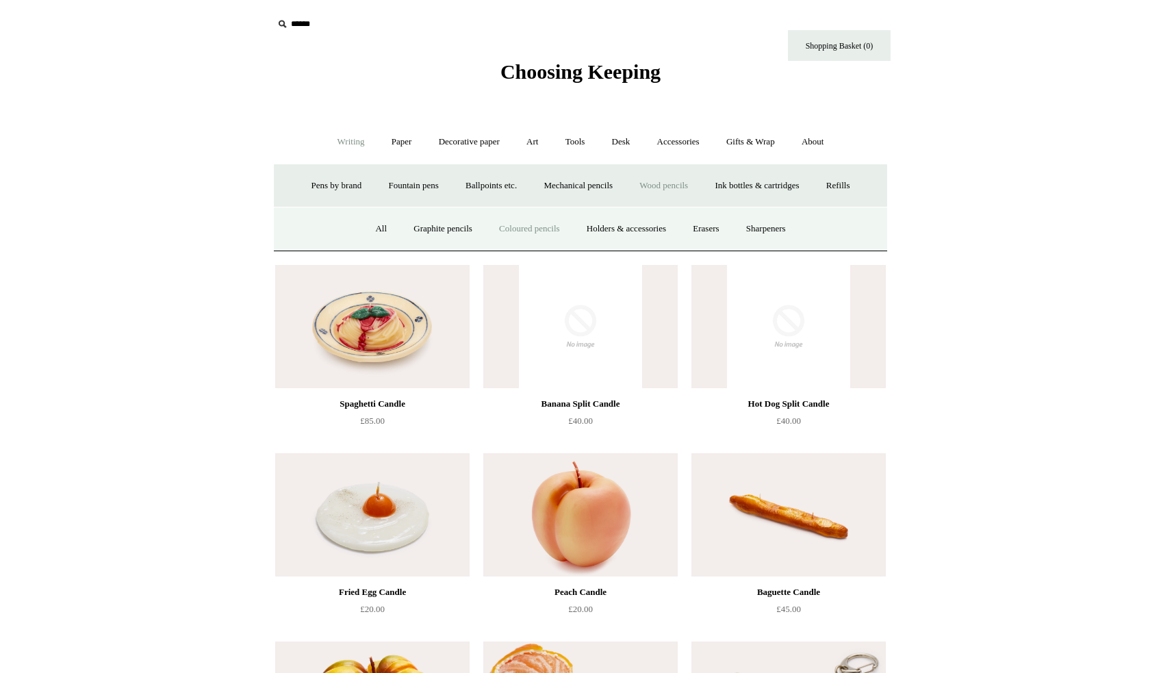
click at [515, 229] on link "Coloured pencils" at bounding box center [529, 229] width 85 height 36
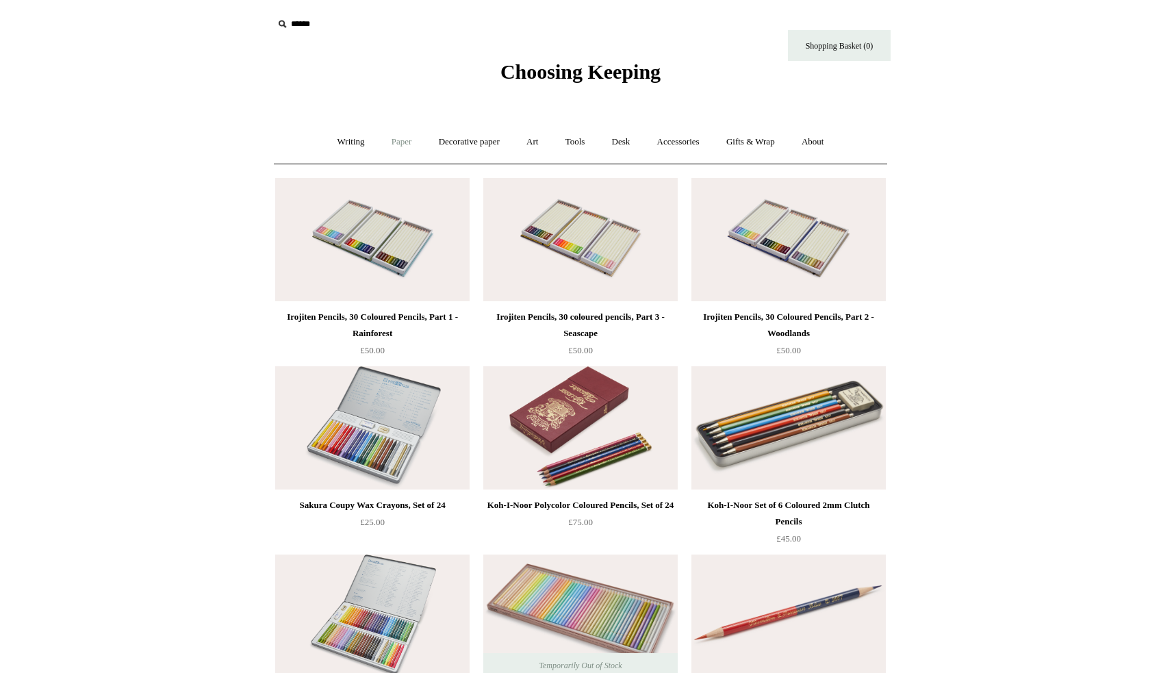
click at [387, 140] on link "Paper +" at bounding box center [401, 142] width 45 height 36
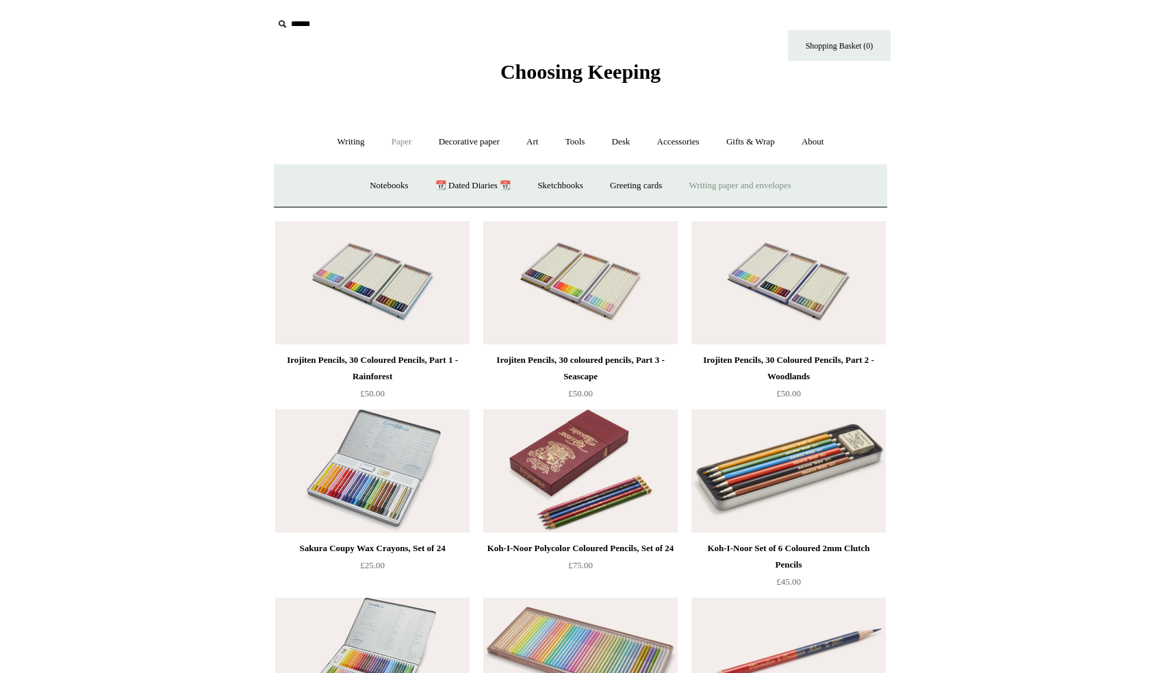
click at [700, 188] on link "Writing paper and envelopes +" at bounding box center [740, 186] width 127 height 36
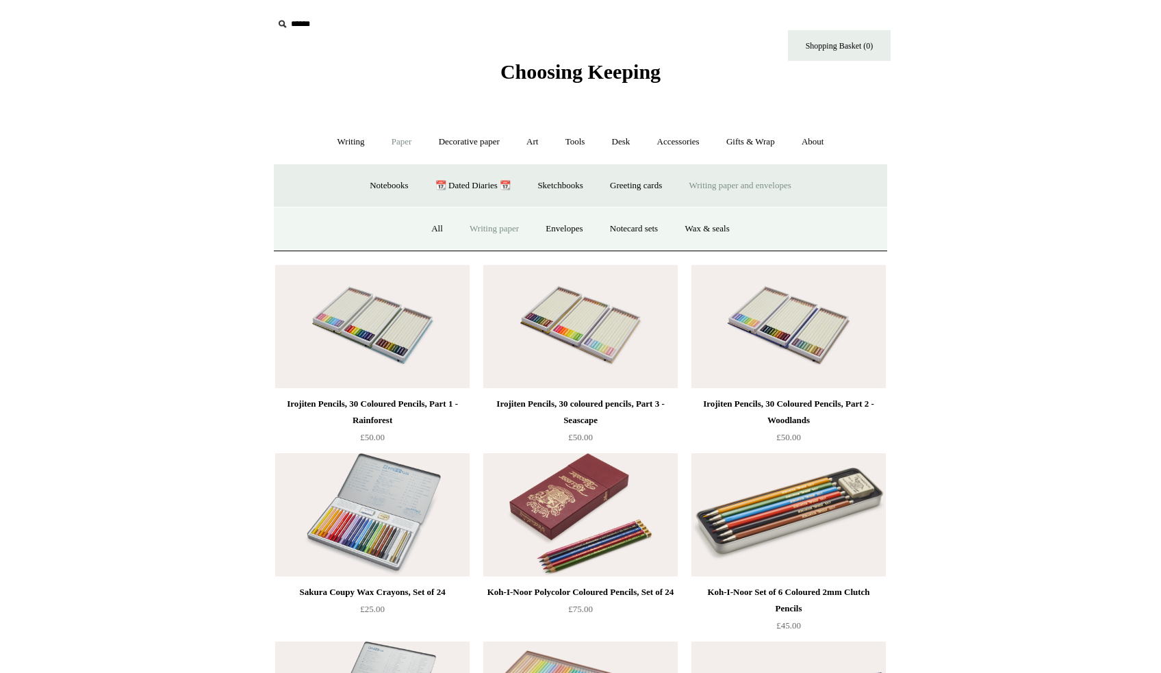
click at [473, 230] on link "Writing paper" at bounding box center [494, 229] width 74 height 36
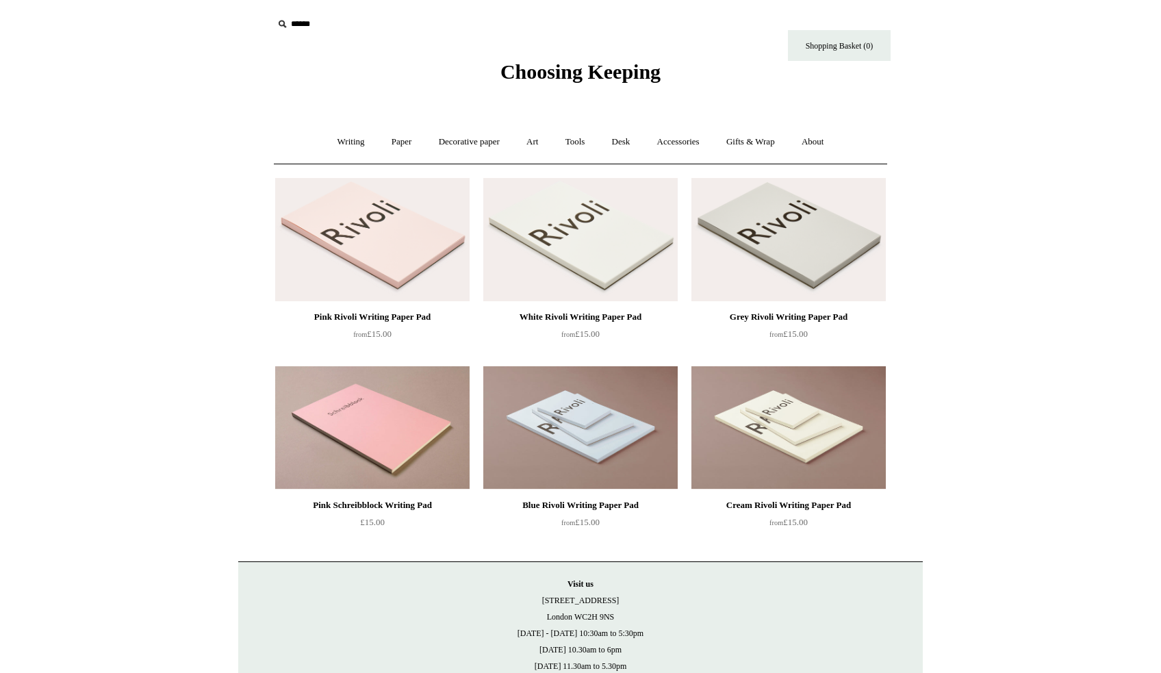
scroll to position [25, 0]
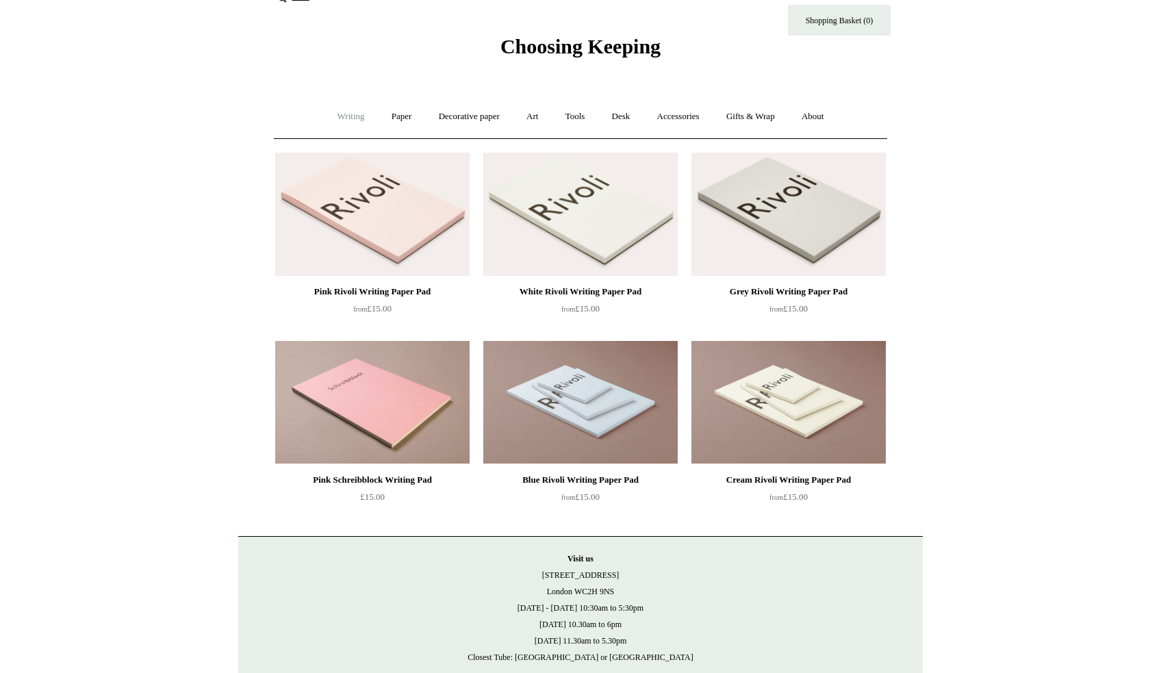
click at [340, 119] on link "Writing +" at bounding box center [351, 117] width 52 height 36
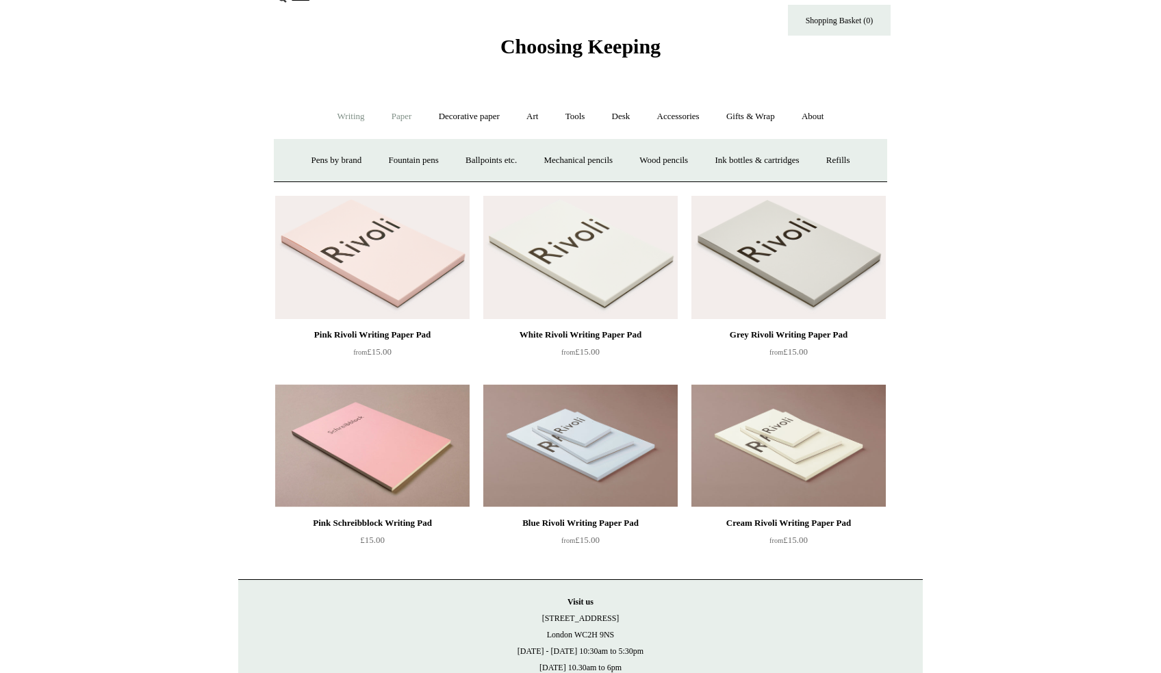
click at [400, 117] on link "Paper +" at bounding box center [401, 117] width 45 height 36
click at [368, 136] on div "Writing + Pens by brand + Kaweco Lamy Ohnishi Seisakusho Pelikan Tetzbo Pilot P…" at bounding box center [580, 116] width 613 height 44
click at [384, 157] on link "Notebooks +" at bounding box center [388, 160] width 63 height 36
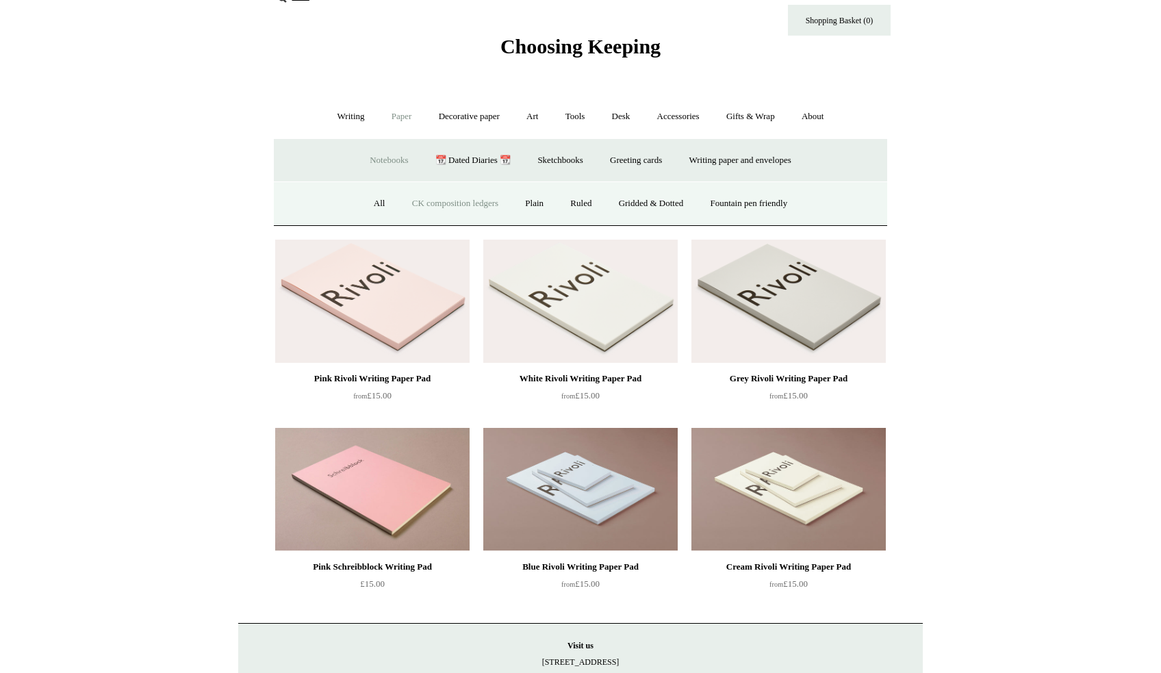
click at [404, 205] on link "CK composition ledgers" at bounding box center [455, 204] width 111 height 36
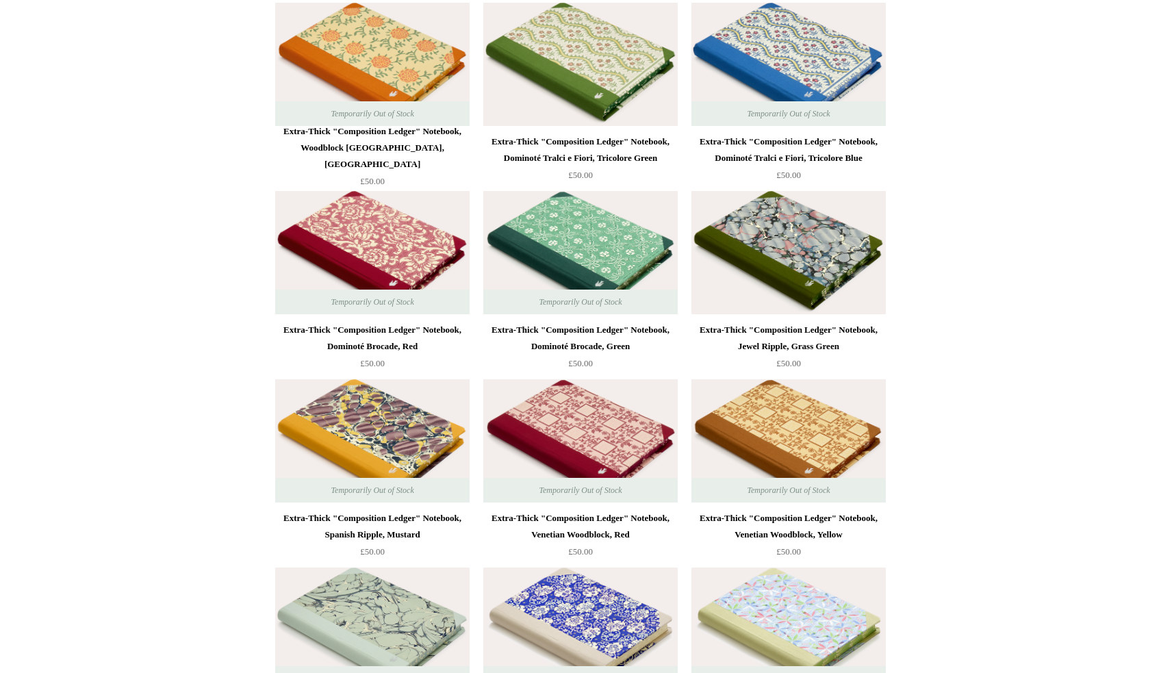
scroll to position [3903, 0]
